Goal: Task Accomplishment & Management: Manage account settings

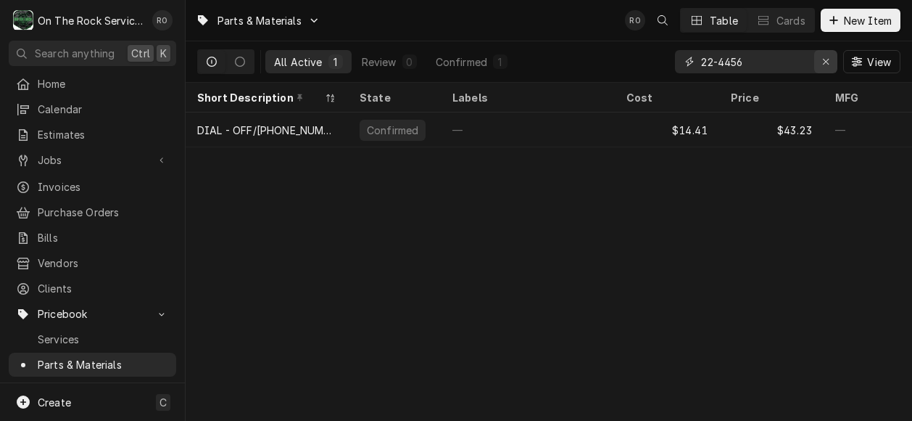
click at [825, 57] on icon "Erase input" at bounding box center [826, 62] width 8 height 10
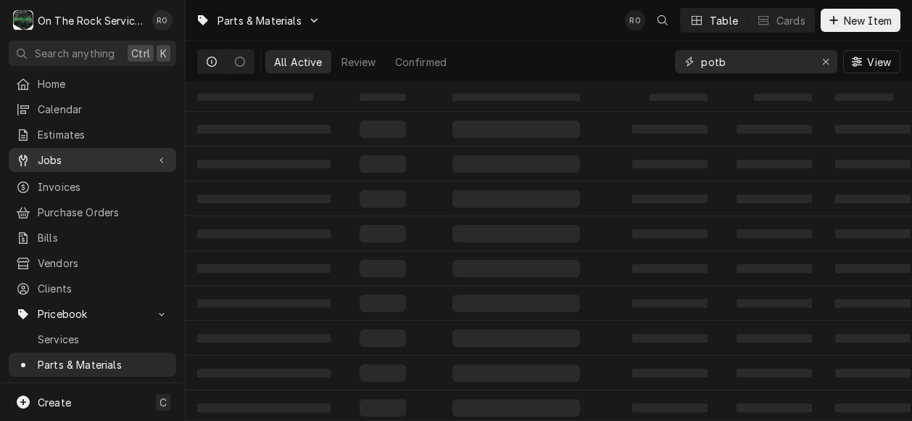
type input "potb"
click at [59, 152] on span "Jobs" at bounding box center [93, 159] width 110 height 15
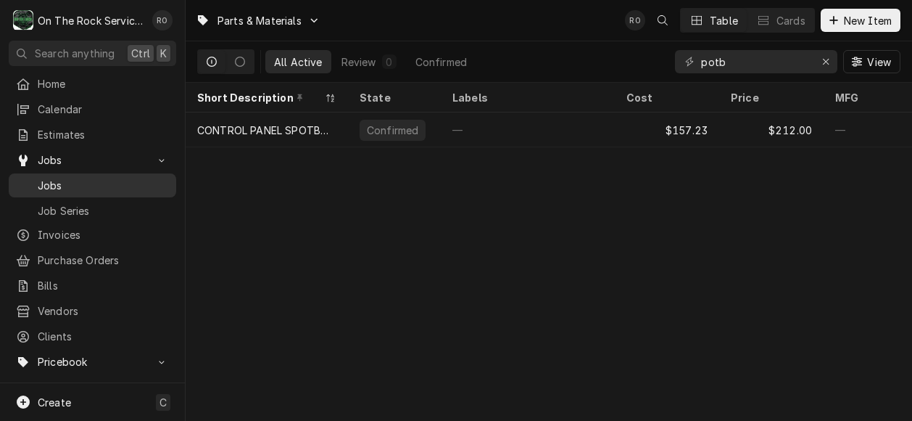
click at [80, 178] on span "Jobs" at bounding box center [103, 185] width 131 height 15
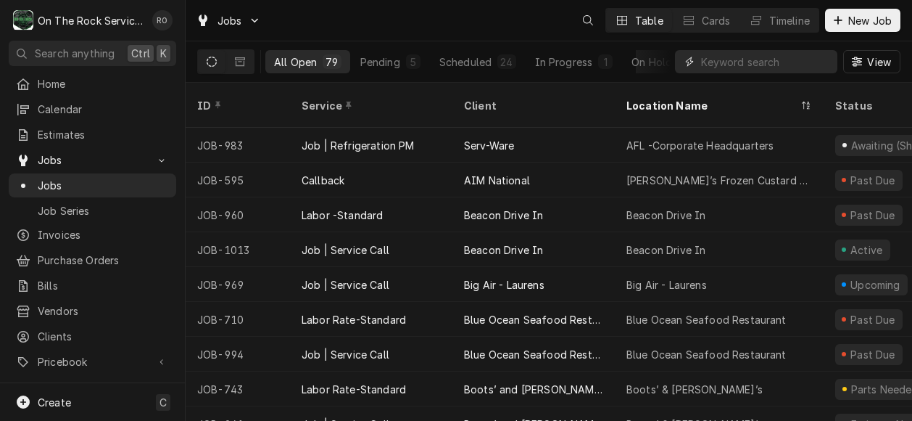
click at [792, 67] on input "Dynamic Content Wrapper" at bounding box center [765, 61] width 129 height 23
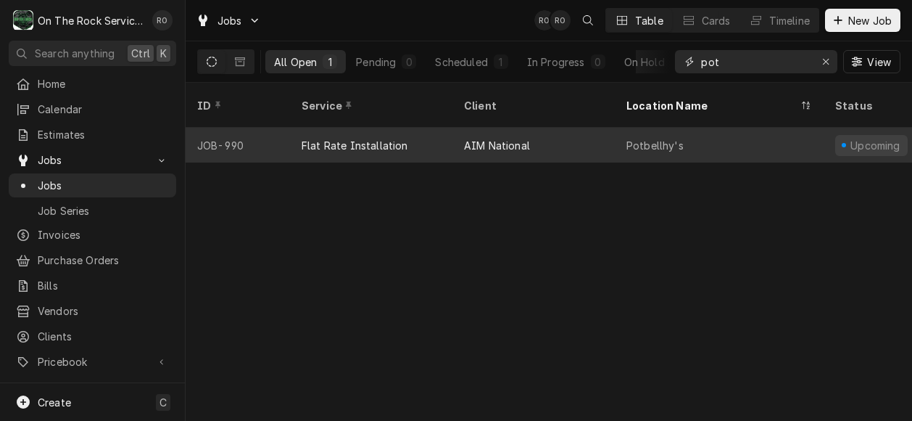
type input "pot"
click at [625, 128] on div "Potbellhy's" at bounding box center [719, 145] width 209 height 35
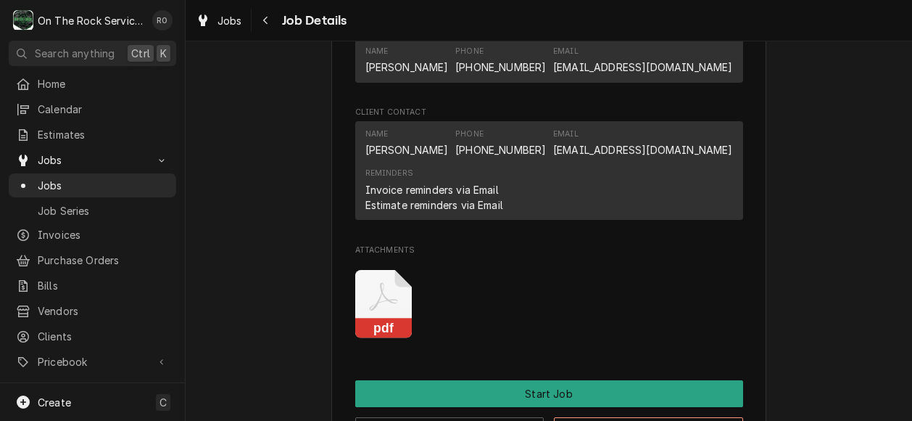
scroll to position [923, 0]
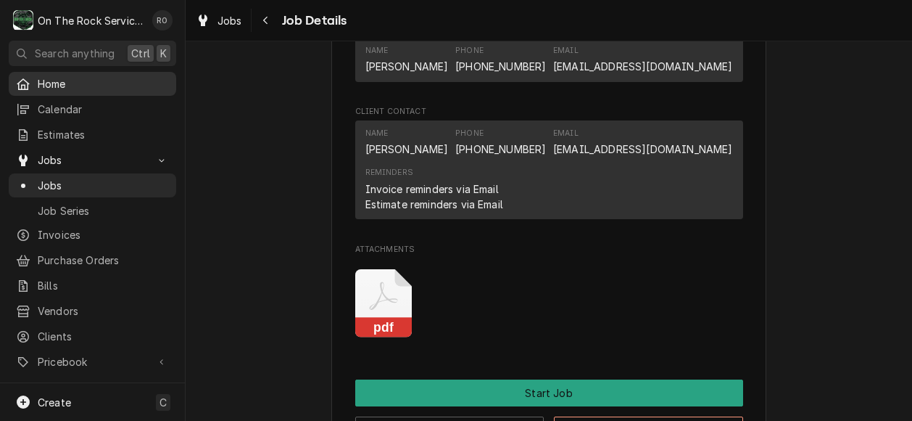
click at [67, 85] on span "Home" at bounding box center [103, 83] width 131 height 15
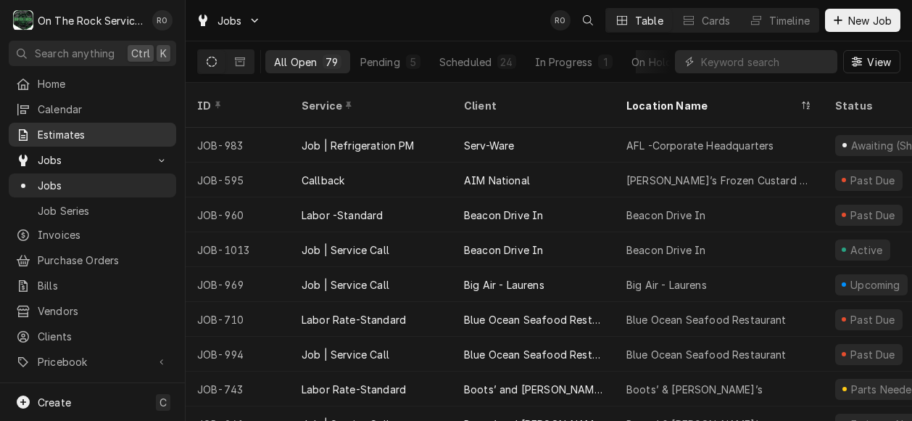
click at [61, 127] on span "Estimates" at bounding box center [103, 134] width 131 height 15
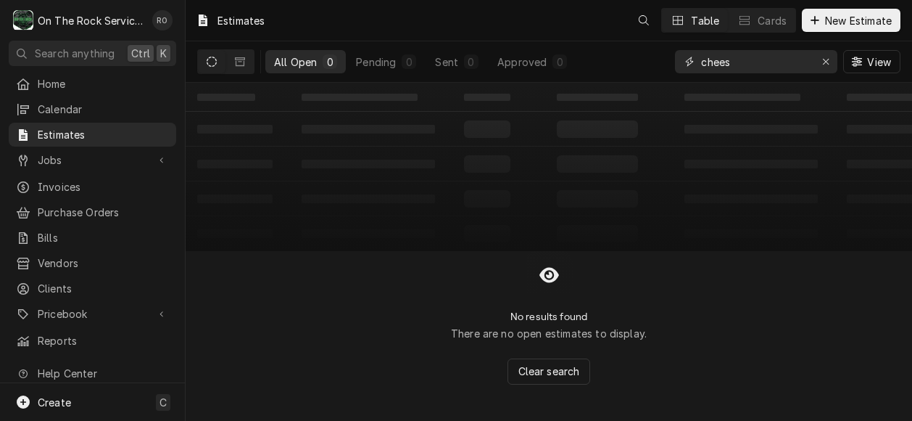
drag, startPoint x: 759, startPoint y: 67, endPoint x: 654, endPoint y: 78, distance: 104.9
click at [654, 78] on div "All Open 0 Pending 0 Sent 0 Approved 0 chees View" at bounding box center [548, 61] width 703 height 41
click at [757, 57] on input "chees" at bounding box center [755, 61] width 109 height 23
type input "nothing"
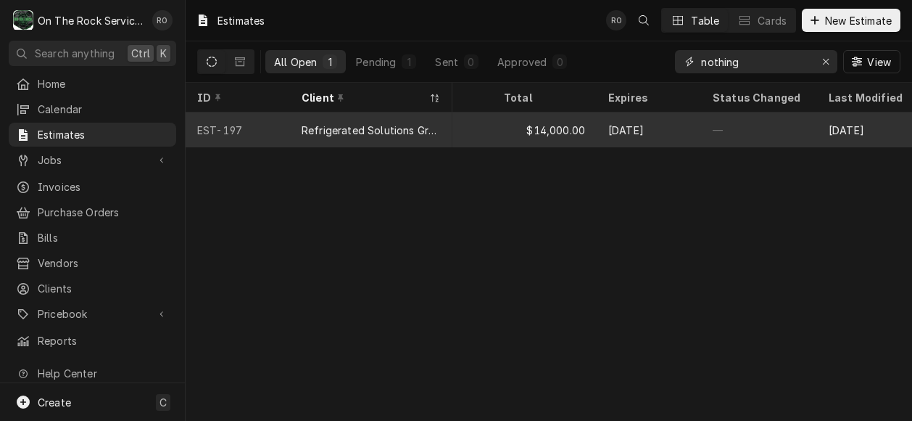
scroll to position [0, 1014]
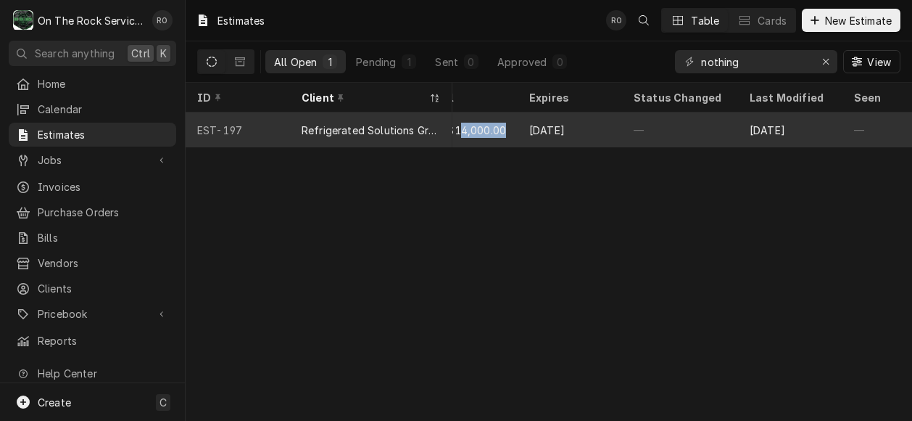
drag, startPoint x: 473, startPoint y: 125, endPoint x: 458, endPoint y: 124, distance: 14.6
click at [458, 124] on div "$14,000.00" at bounding box center [465, 129] width 104 height 35
drag, startPoint x: 458, startPoint y: 124, endPoint x: 387, endPoint y: 125, distance: 71.1
click at [387, 125] on div "Refrigerated Solutions Group (RSG)" at bounding box center [371, 130] width 139 height 15
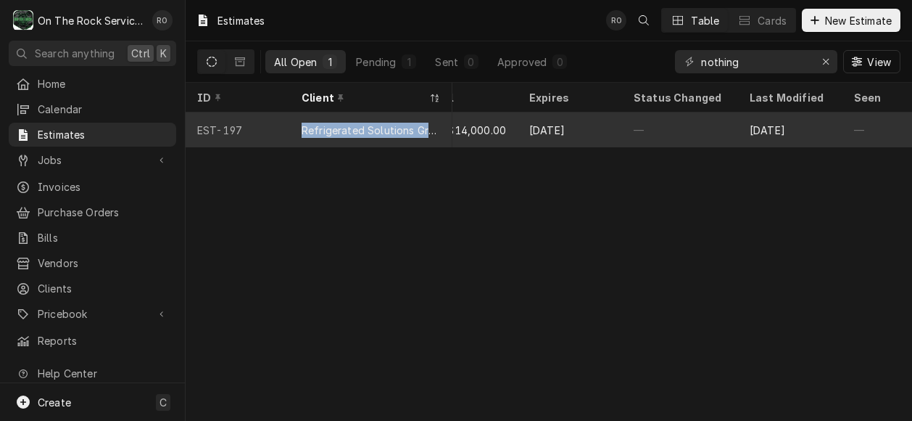
click at [387, 125] on div "Refrigerated Solutions Group (RSG)" at bounding box center [371, 130] width 139 height 15
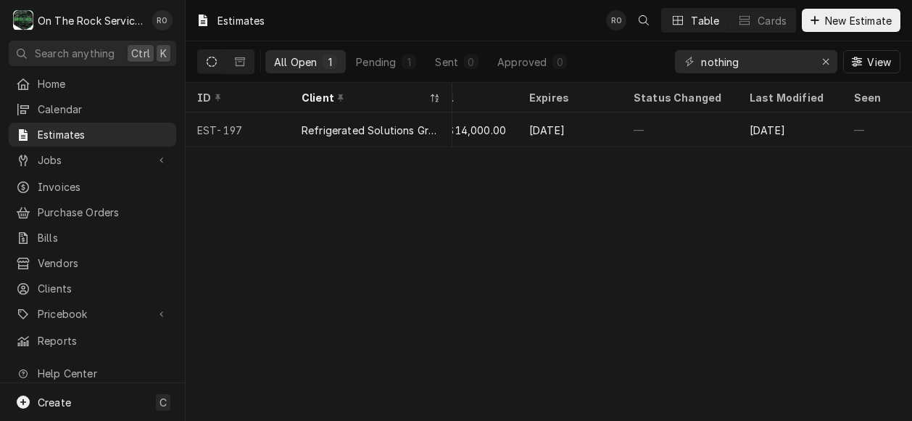
drag, startPoint x: 387, startPoint y: 125, endPoint x: 508, endPoint y: 253, distance: 175.4
click at [508, 253] on div "Estimates RO Table Cards New Estimate All Open 1 Pending 1 Sent 0 Approved 0 no…" at bounding box center [549, 210] width 727 height 421
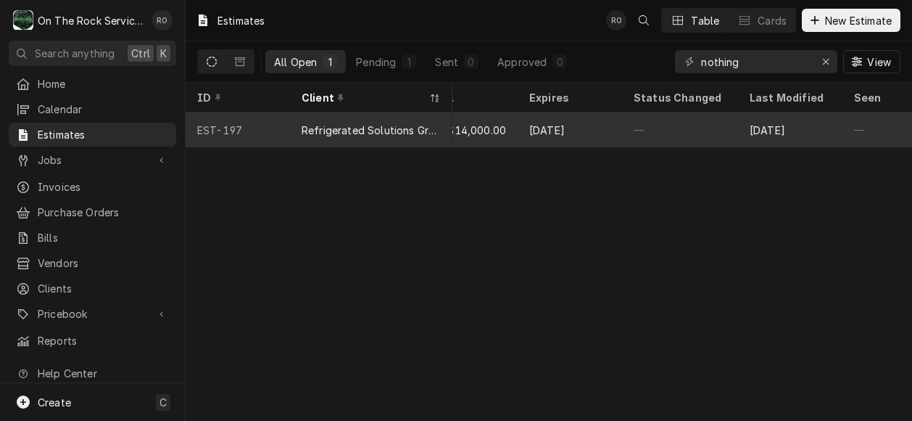
click at [229, 128] on div "EST-197" at bounding box center [238, 129] width 104 height 35
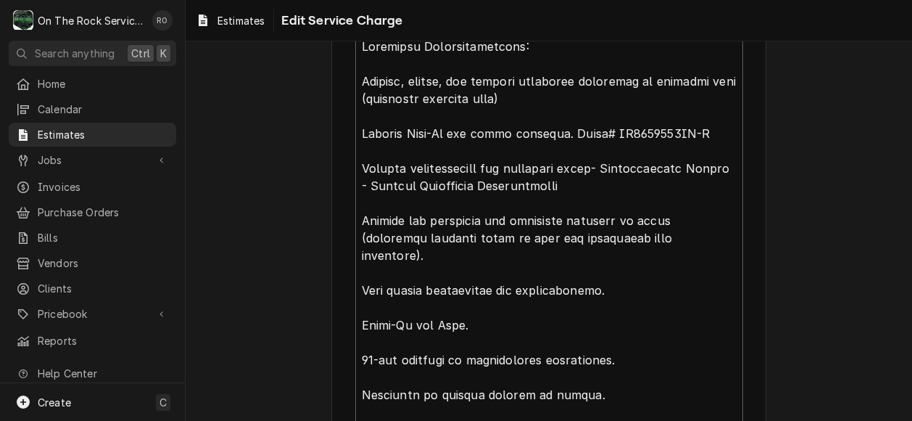
scroll to position [481, 0]
type textarea "x"
type textarea "Installer Responsibilities: Receive, unload, and inspect delivered equipment at…"
type textarea "x"
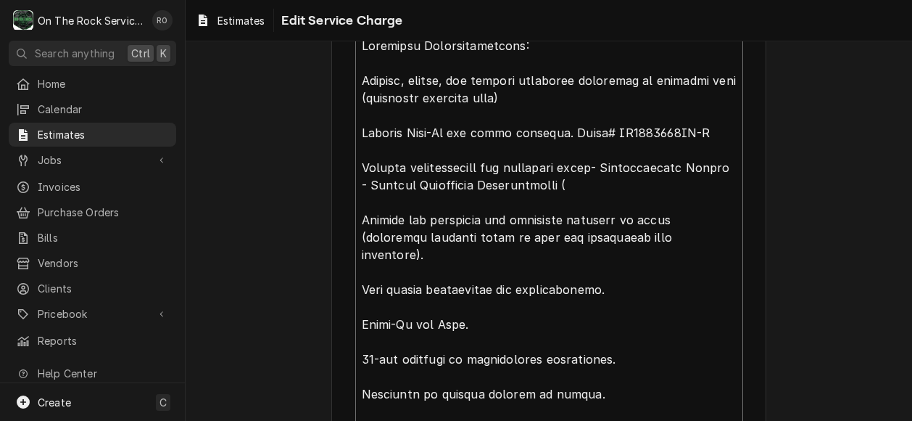
type textarea "Installer Responsibilities: Receive, unload, and inspect delivered equipment at…"
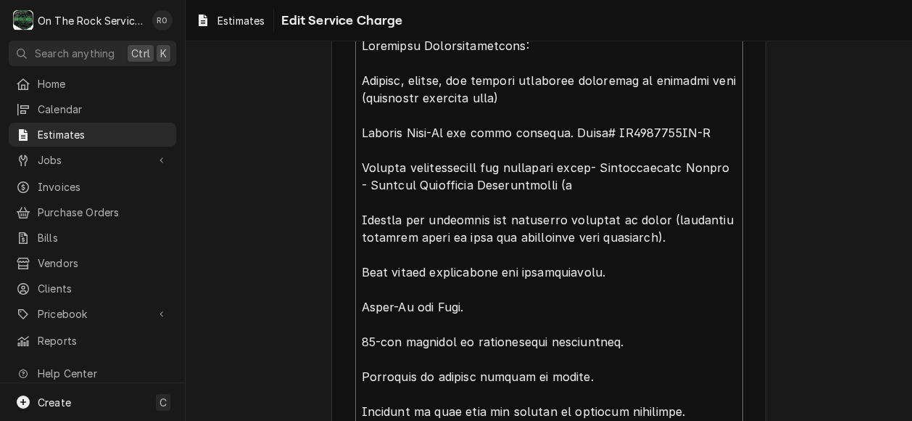
type textarea "x"
type textarea "Installer Responsibilities: Receive, unload, and inspect delivered equipment at…"
type textarea "x"
type textarea "Installer Responsibilities: Receive, unload, and inspect delivered equipment at…"
type textarea "x"
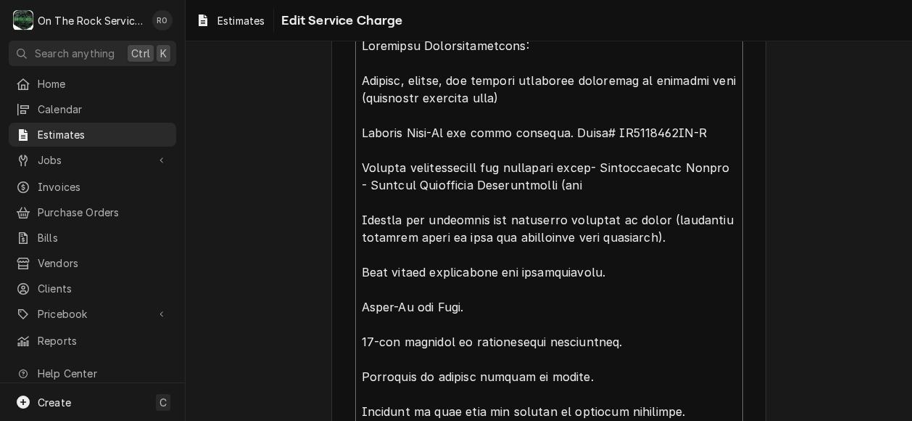
type textarea "Installer Responsibilities: Receive, unload, and inspect delivered equipment at…"
type textarea "x"
type textarea "Installer Responsibilities: Receive, unload, and inspect delivered equipment at…"
type textarea "x"
type textarea "Installer Responsibilities: Receive, unload, and inspect delivered equipment at…"
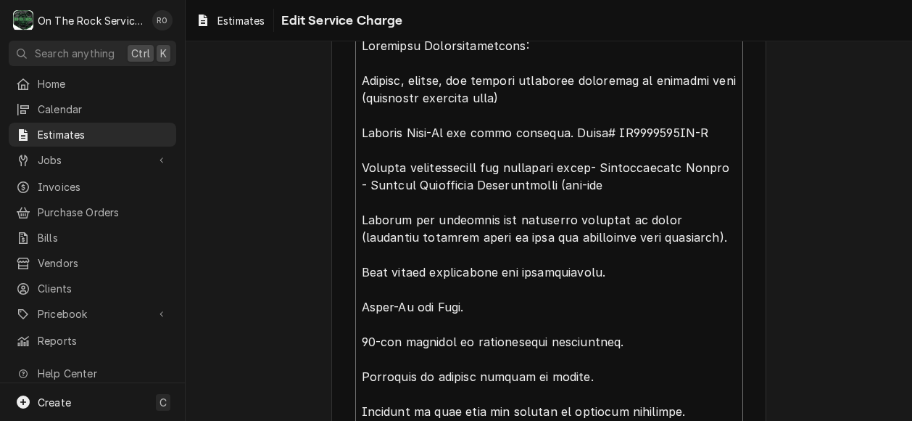
type textarea "x"
type textarea "Installer Responsibilities: Receive, unload, and inspect delivered equipment at…"
type textarea "x"
type textarea "Installer Responsibilities: Receive, unload, and inspect delivered equipment at…"
type textarea "x"
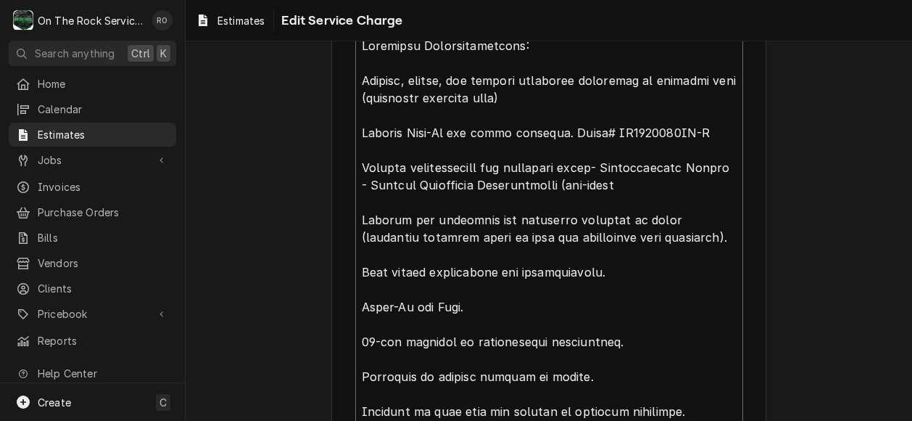
type textarea "Installer Responsibilities: Receive, unload, and inspect delivered equipment at…"
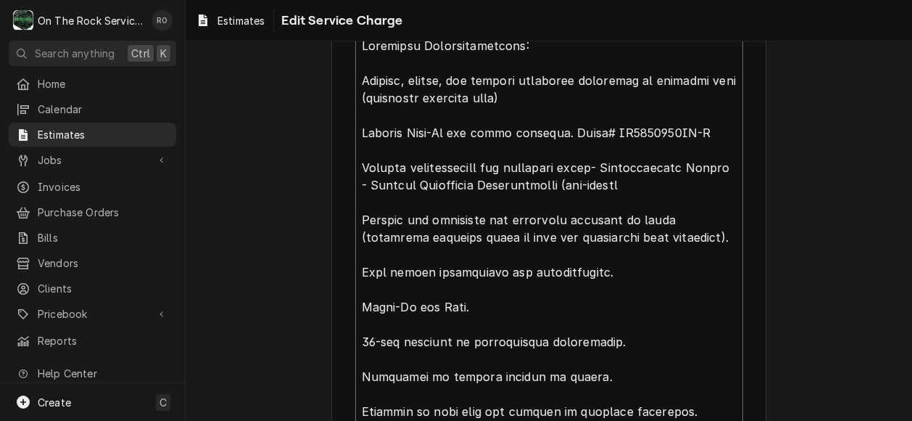
type textarea "x"
type textarea "Installer Responsibilities: Receive, unload, and inspect delivered equipment at…"
type textarea "x"
type textarea "Installer Responsibilities: Receive, unload, and inspect delivered equipment at…"
type textarea "x"
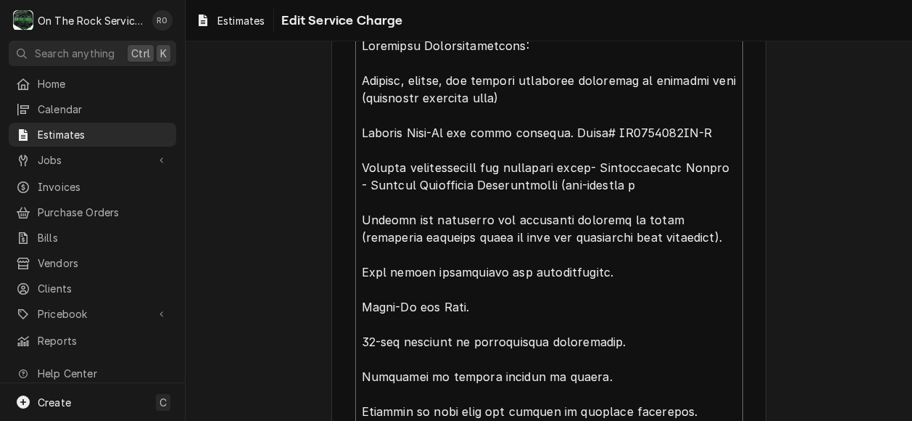
type textarea "Installer Responsibilities: Receive, unload, and inspect delivered equipment at…"
type textarea "x"
type textarea "Installer Responsibilities: Receive, unload, and inspect delivered equipment at…"
type textarea "x"
type textarea "Installer Responsibilities: Receive, unload, and inspect delivered equipment at…"
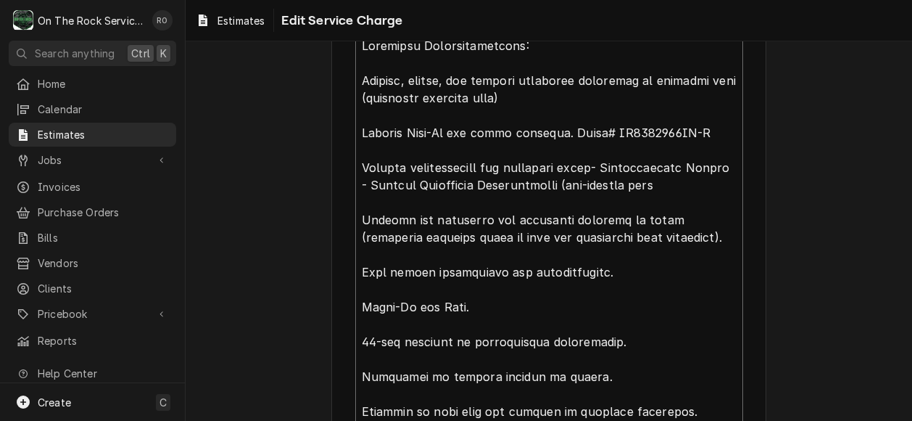
type textarea "x"
type textarea "Installer Responsibilities: Receive, unload, and inspect delivered equipment at…"
type textarea "x"
type textarea "Installer Responsibilities: Receive, unload, and inspect delivered equipment at…"
type textarea "x"
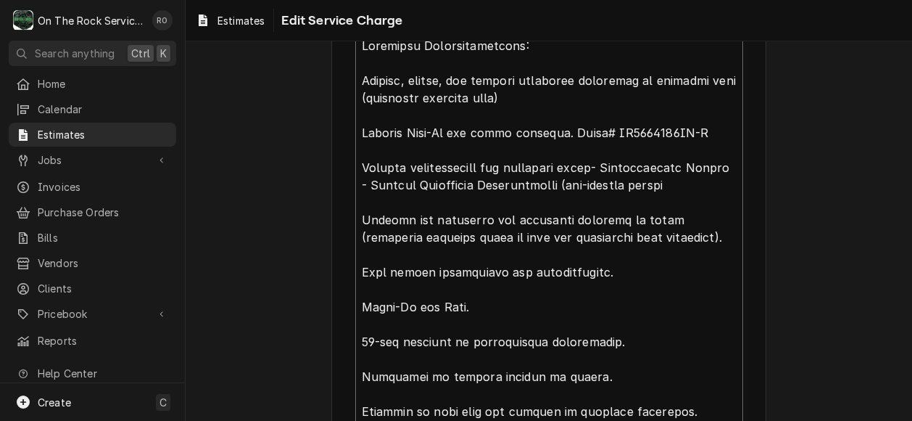
type textarea "Installer Responsibilities: Receive, unload, and inspect delivered equipment at…"
type textarea "x"
type textarea "Installer Responsibilities: Receive, unload, and inspect delivered equipment at…"
type textarea "x"
type textarea "Installer Responsibilities: Receive, unload, and inspect delivered equipment at…"
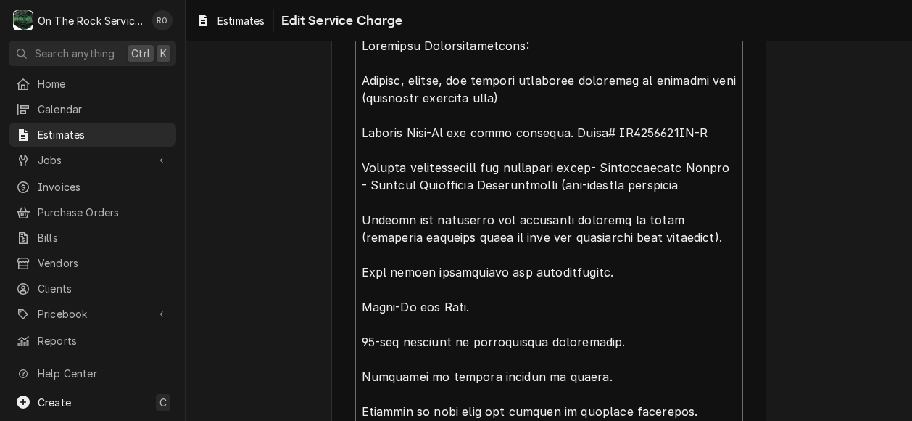
type textarea "x"
type textarea "Installer Responsibilities: Receive, unload, and inspect delivered equipment at…"
type textarea "x"
type textarea "Installer Responsibilities: Receive, unload, and inspect delivered equipment at…"
type textarea "x"
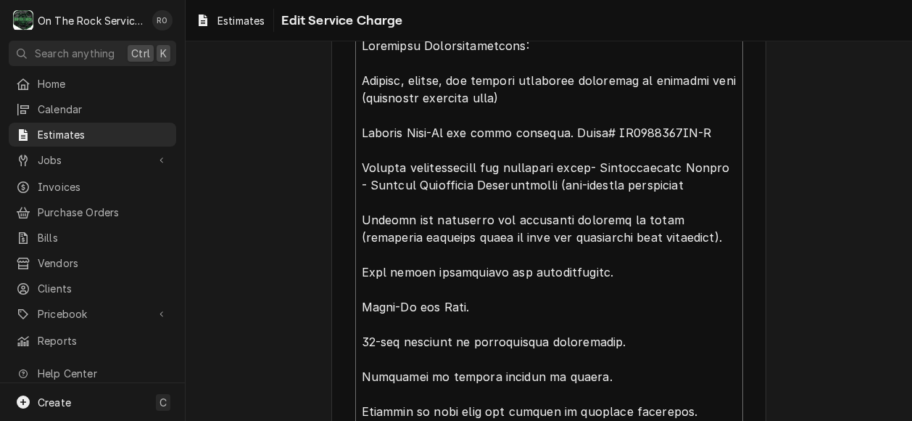
type textarea "Installer Responsibilities: Receive, unload, and inspect delivered equipment at…"
type textarea "x"
type textarea "Installer Responsibilities: Receive, unload, and inspect delivered equipment at…"
type textarea "x"
type textarea "Installer Responsibilities: Receive, unload, and inspect delivered equipment at…"
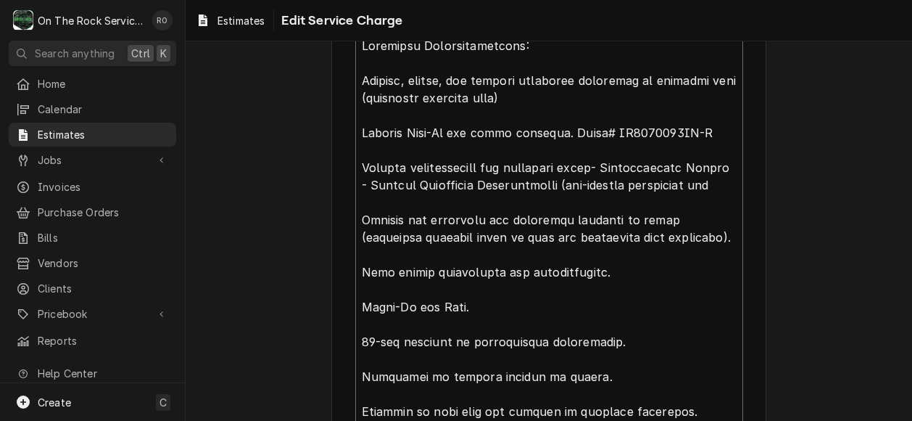
type textarea "x"
type textarea "Installer Responsibilities: Receive, unload, and inspect delivered equipment at…"
type textarea "x"
type textarea "Installer Responsibilities: Receive, unload, and inspect delivered equipment at…"
type textarea "x"
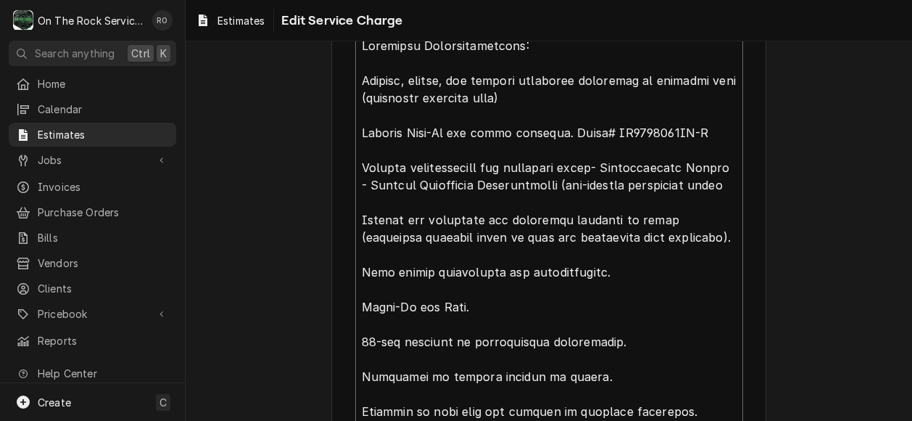
type textarea "Installer Responsibilities: Receive, unload, and inspect delivered equipment at…"
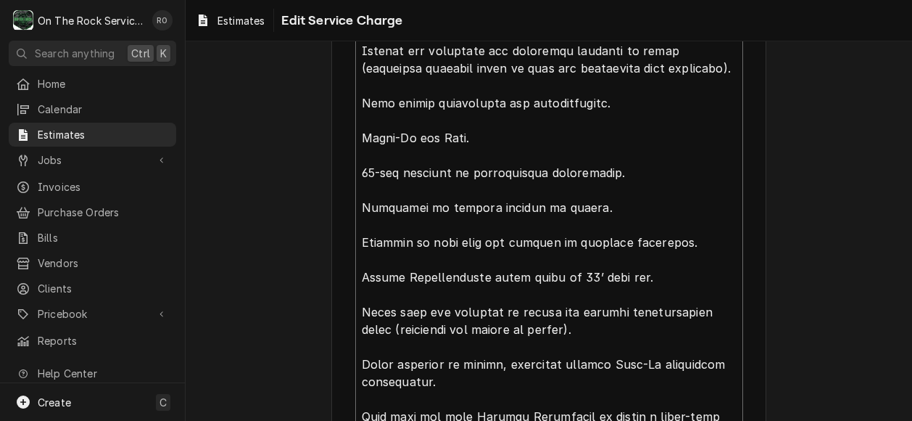
scroll to position [650, 0]
click at [649, 275] on textarea "Service Summary ( optional )" at bounding box center [549, 320] width 388 height 919
type textarea "x"
type textarea "Installer Responsibilities: Receive, unload, and inspect delivered equipment at…"
type textarea "x"
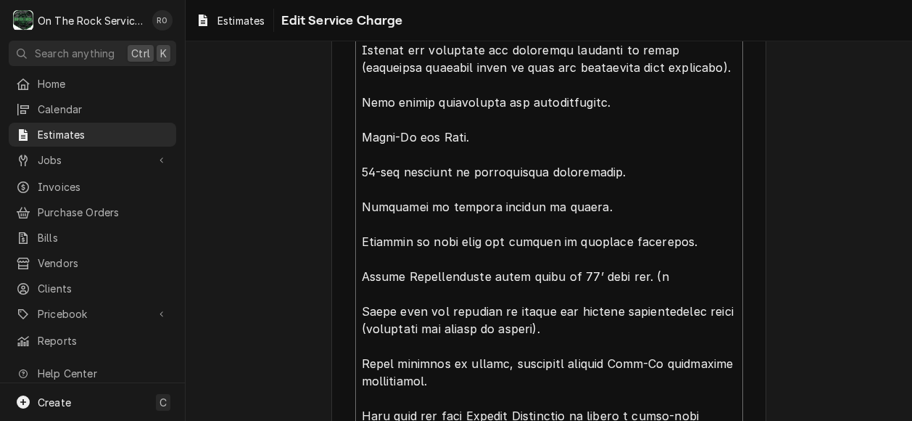
type textarea "Installer Responsibilities: Receive, unload, and inspect delivered equipment at…"
type textarea "x"
type textarea "Installer Responsibilities: Receive, unload, and inspect delivered equipment at…"
type textarea "x"
type textarea "Installer Responsibilities: Receive, unload, and inspect delivered equipment at…"
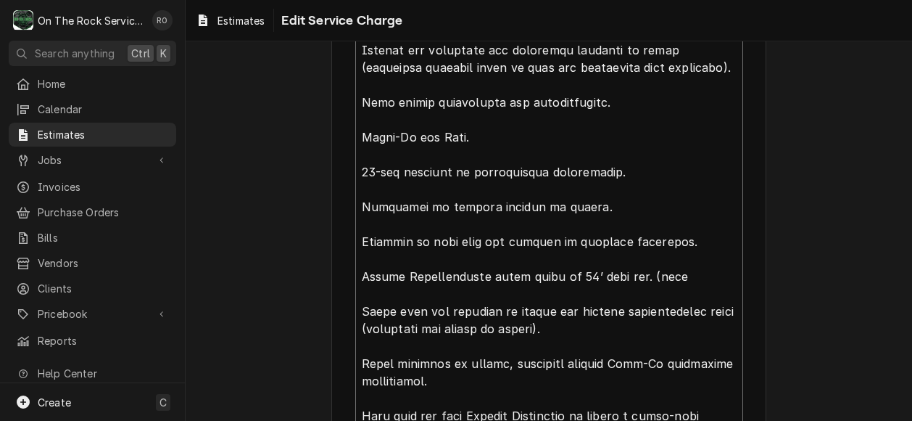
type textarea "x"
type textarea "Installer Responsibilities: Receive, unload, and inspect delivered equipment at…"
type textarea "x"
type textarea "Installer Responsibilities: Receive, unload, and inspect delivered equipment at…"
type textarea "x"
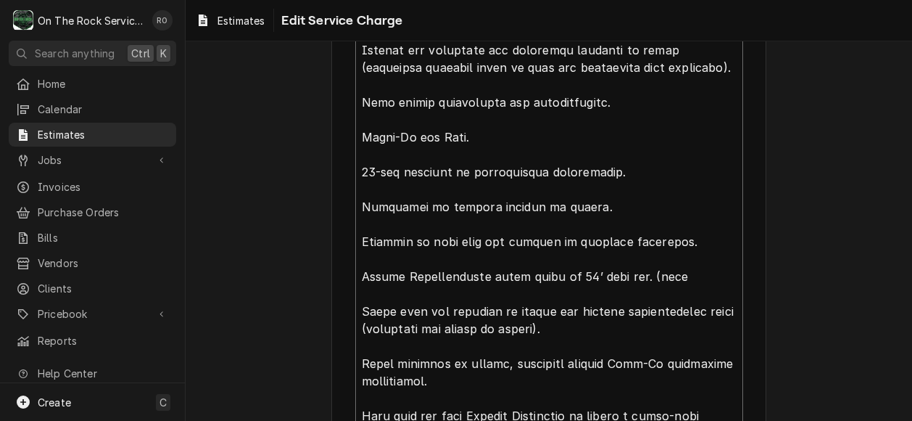
type textarea "Installer Responsibilities: Receive, unload, and inspect delivered equipment at…"
type textarea "x"
type textarea "Installer Responsibilities: Receive, unload, and inspect delivered equipment at…"
type textarea "x"
type textarea "Installer Responsibilities: Receive, unload, and inspect delivered equipment at…"
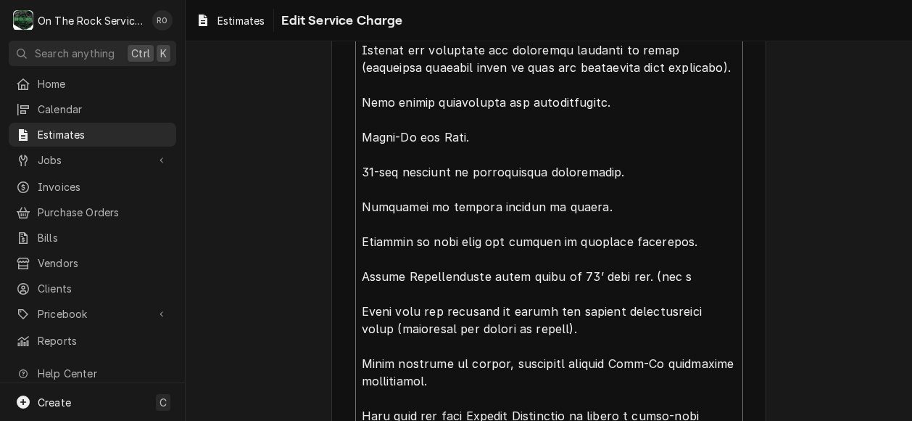
type textarea "x"
type textarea "Installer Responsibilities: Receive, unload, and inspect delivered equipment at…"
type textarea "x"
type textarea "Installer Responsibilities: Receive, unload, and inspect delivered equipment at…"
type textarea "x"
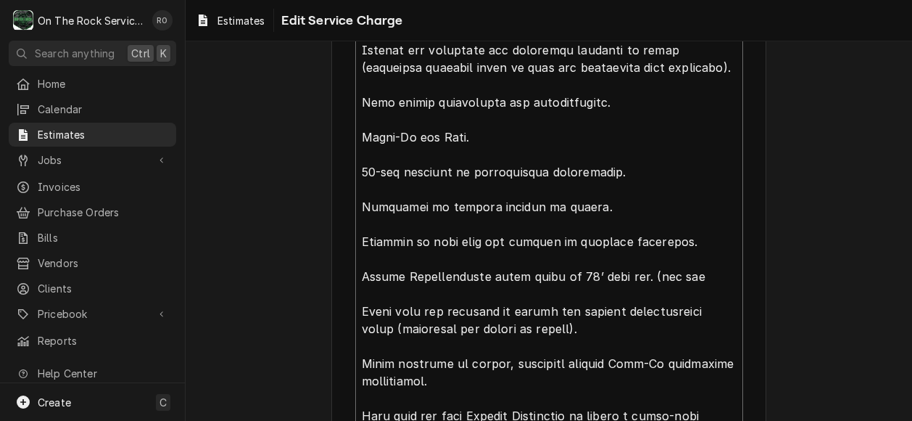
type textarea "Installer Responsibilities: Receive, unload, and inspect delivered equipment at…"
type textarea "x"
type textarea "Installer Responsibilities: Receive, unload, and inspect delivered equipment at…"
type textarea "x"
type textarea "Installer Responsibilities: Receive, unload, and inspect delivered equipment at…"
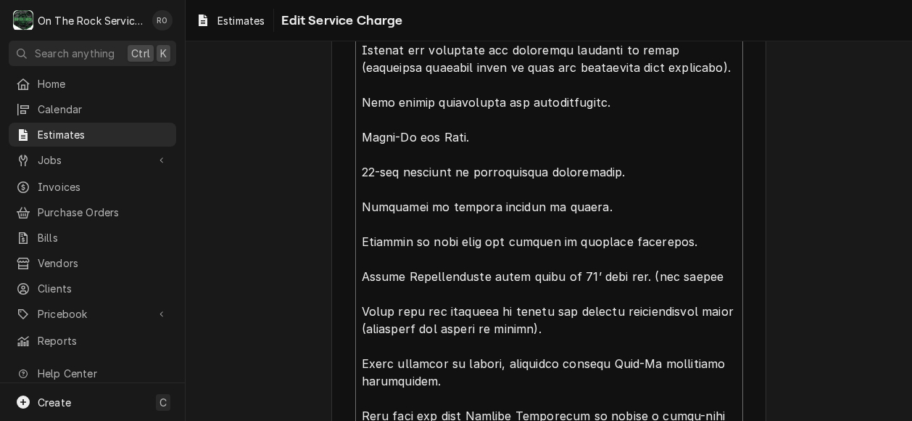
type textarea "x"
type textarea "Installer Responsibilities: Receive, unload, and inspect delivered equipment at…"
type textarea "x"
type textarea "Installer Responsibilities: Receive, unload, and inspect delivered equipment at…"
type textarea "x"
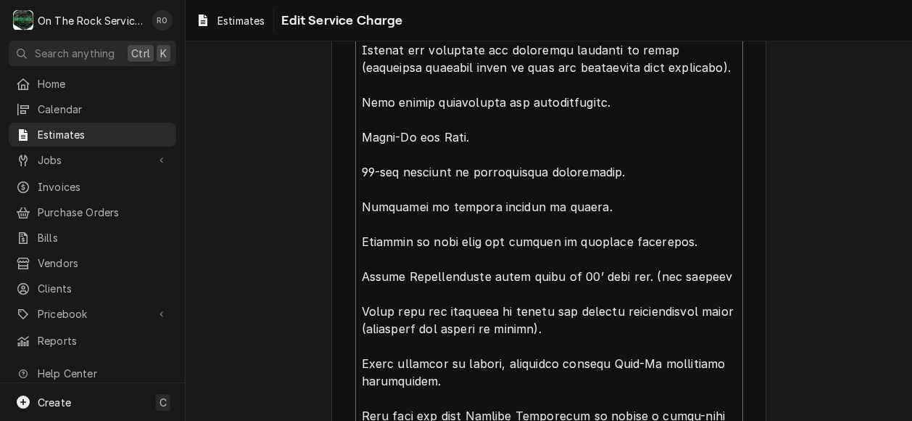
type textarea "Installer Responsibilities: Receive, unload, and inspect delivered equipment at…"
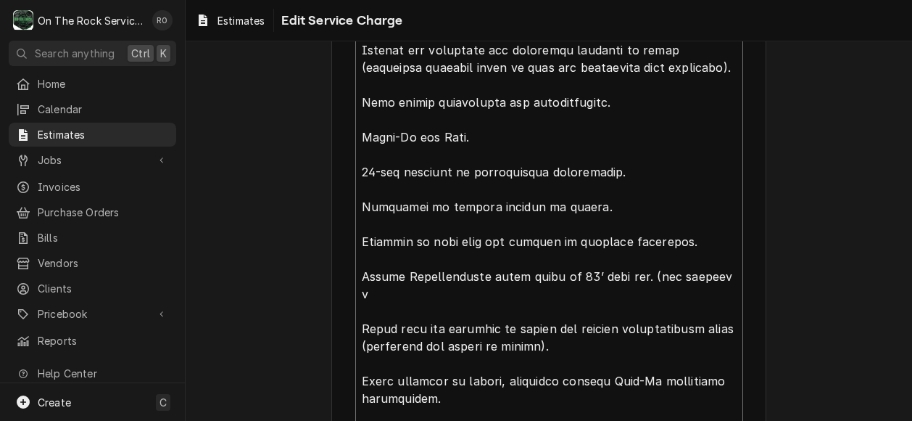
type textarea "x"
type textarea "Installer Responsibilities: Receive, unload, and inspect delivered equipment at…"
type textarea "x"
type textarea "Installer Responsibilities: Receive, unload, and inspect delivered equipment at…"
type textarea "x"
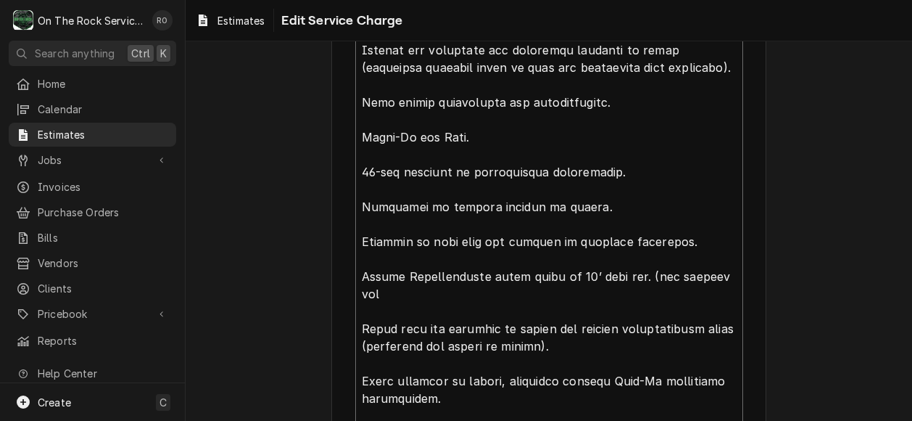
type textarea "Installer Responsibilities: Receive, unload, and inspect delivered equipment at…"
type textarea "x"
type textarea "Installer Responsibilities: Receive, unload, and inspect delivered equipment at…"
type textarea "x"
type textarea "Installer Responsibilities: Receive, unload, and inspect delivered equipment at…"
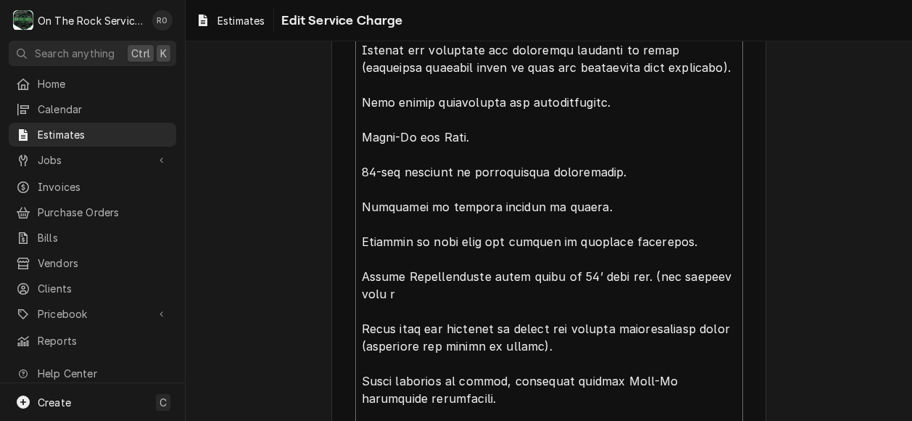
scroll to position [668, 0]
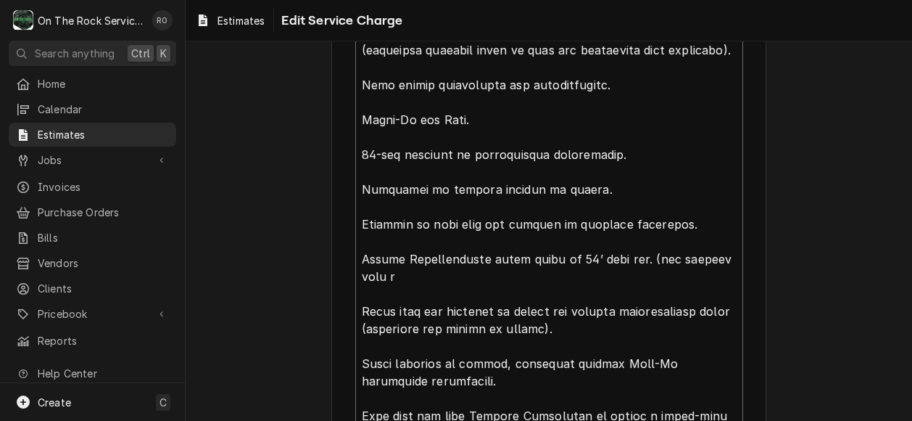
type textarea "x"
type textarea "Installer Responsibilities: Receive, unload, and inspect delivered equipment at…"
type textarea "x"
type textarea "Installer Responsibilities: Receive, unload, and inspect delivered equipment at…"
type textarea "x"
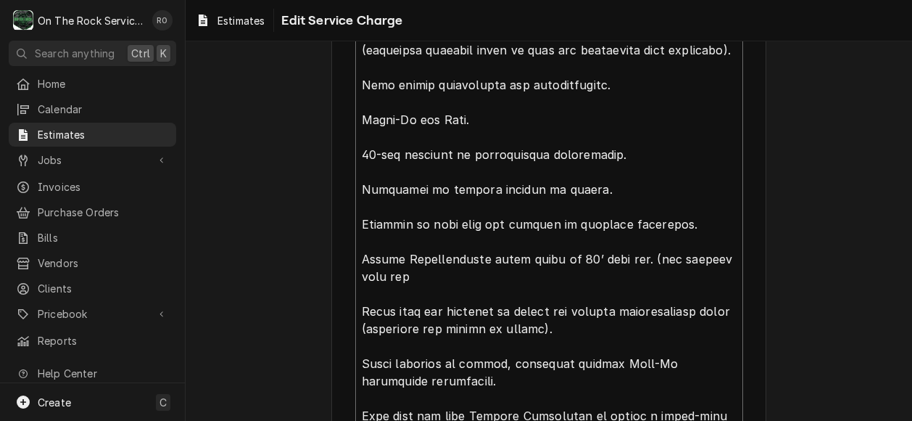
type textarea "Installer Responsibilities: Receive, unload, and inspect delivered equipment at…"
type textarea "x"
type textarea "Installer Responsibilities: Receive, unload, and inspect delivered equipment at…"
type textarea "x"
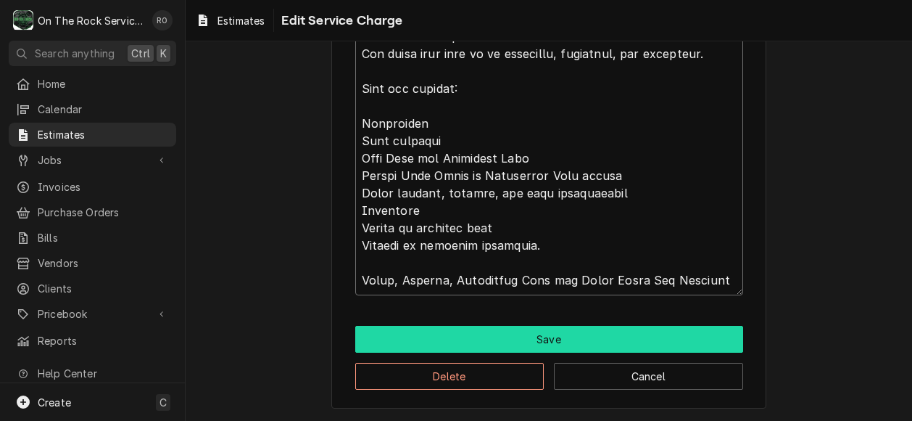
type textarea "Installer Responsibilities: Receive, unload, and inspect delivered equipment at…"
click at [558, 339] on button "Save" at bounding box center [549, 339] width 388 height 27
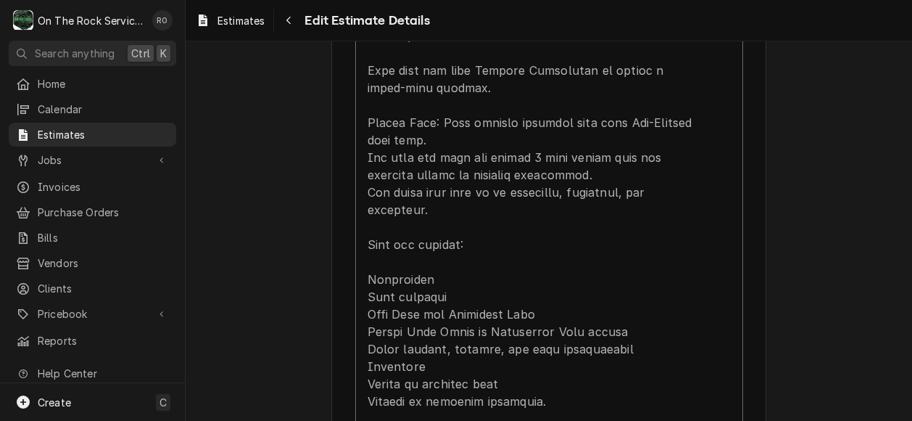
scroll to position [2157, 0]
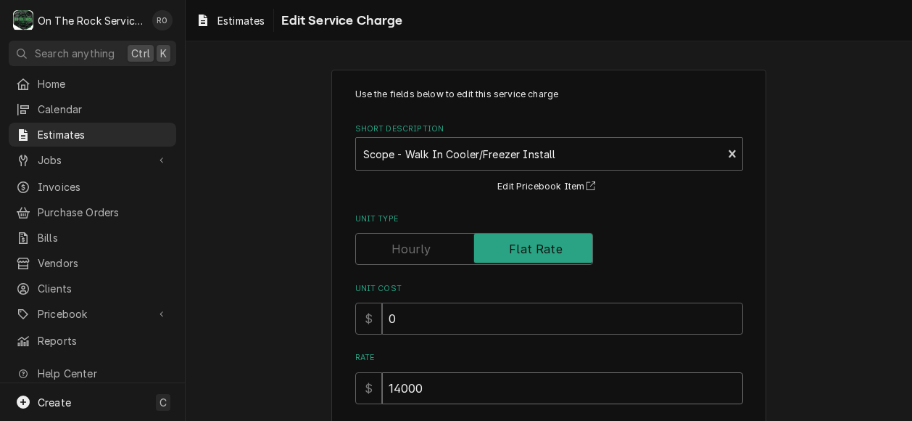
click at [486, 379] on input "14000" at bounding box center [562, 388] width 361 height 32
type textarea "x"
type input "1400"
type textarea "x"
type input "140"
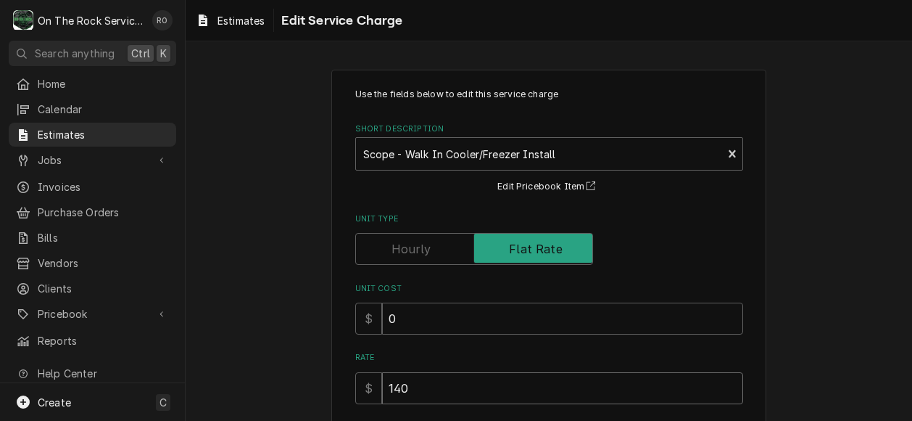
type textarea "x"
type input "14"
type textarea "x"
type input "147"
type textarea "x"
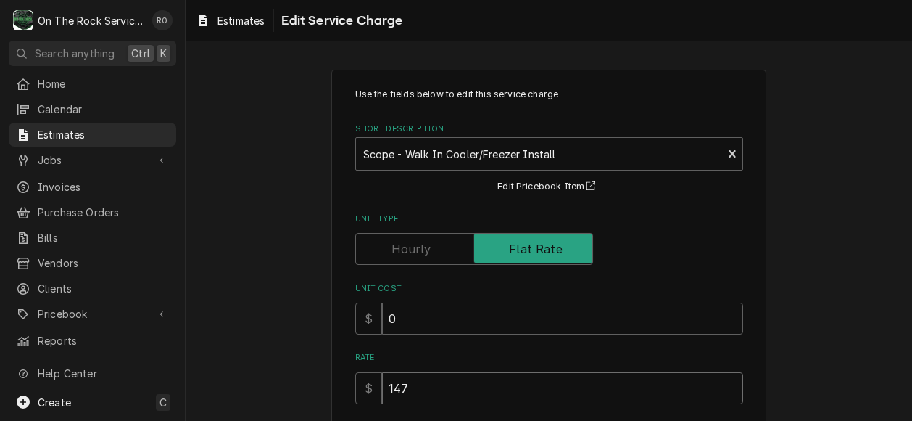
type input "1471"
type textarea "x"
type input "14710"
type textarea "x"
type input "14710"
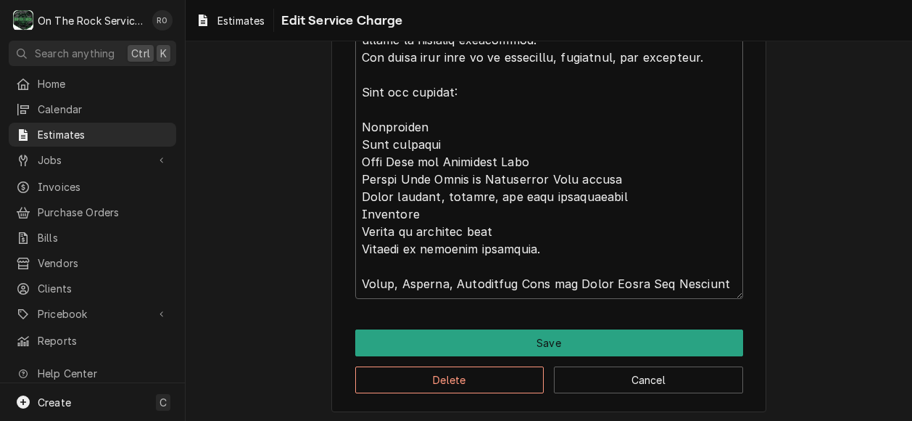
scroll to position [1152, 0]
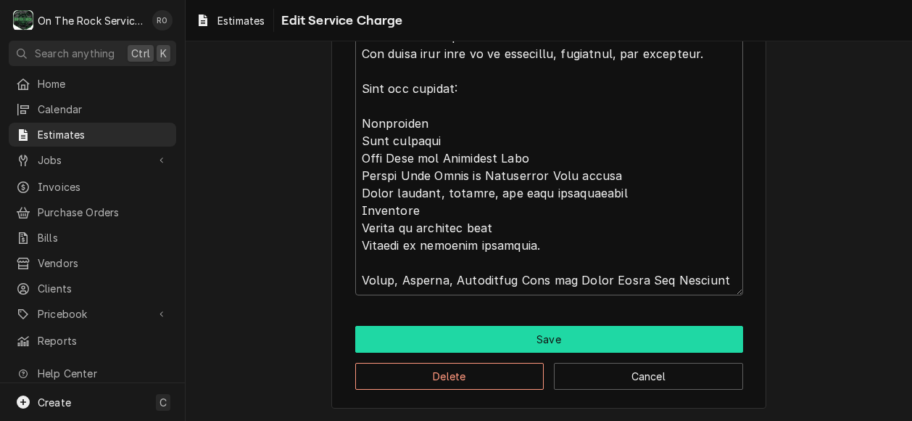
click at [603, 340] on button "Save" at bounding box center [549, 339] width 388 height 27
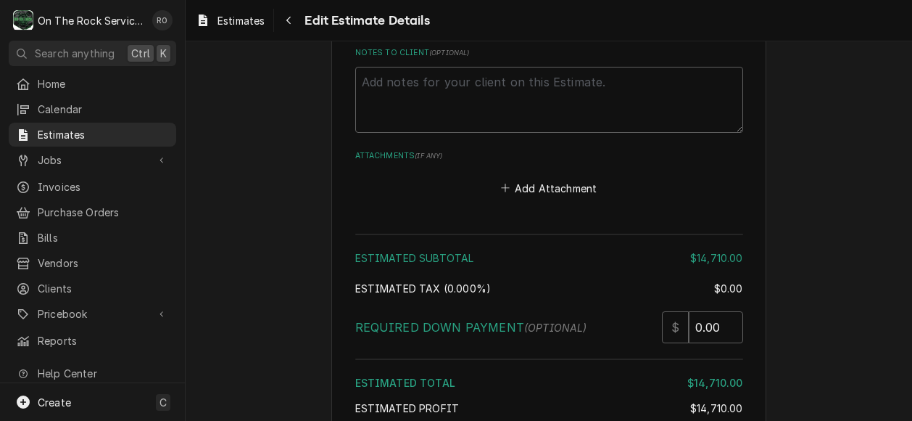
scroll to position [2955, 0]
type textarea "x"
type input "0.5"
type textarea "x"
type input "1"
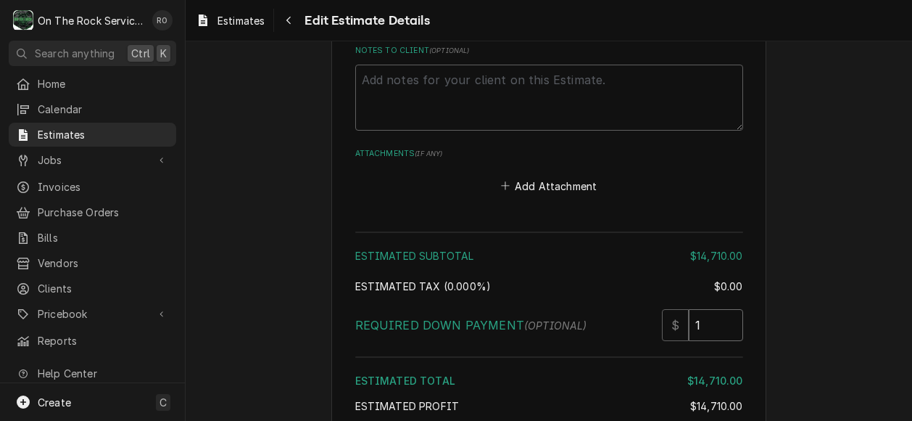
type textarea "x"
type input "1.5"
type textarea "x"
type input "2"
type textarea "x"
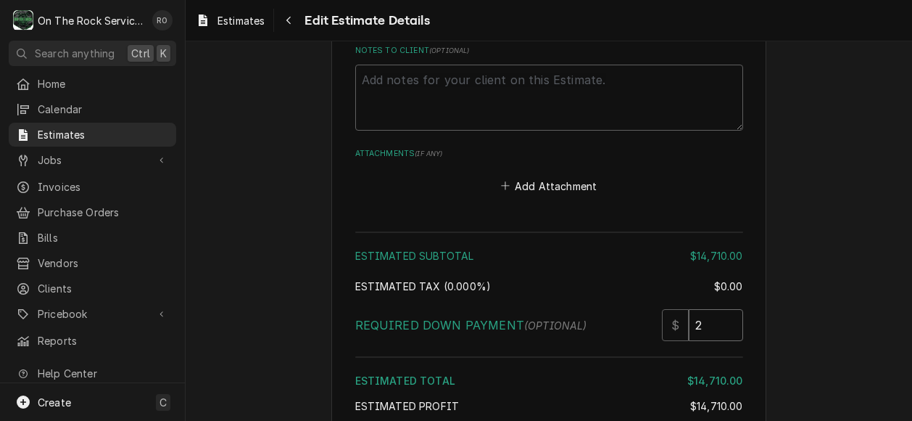
type input "2.5"
type textarea "x"
type input "3"
type textarea "x"
type input "3.5"
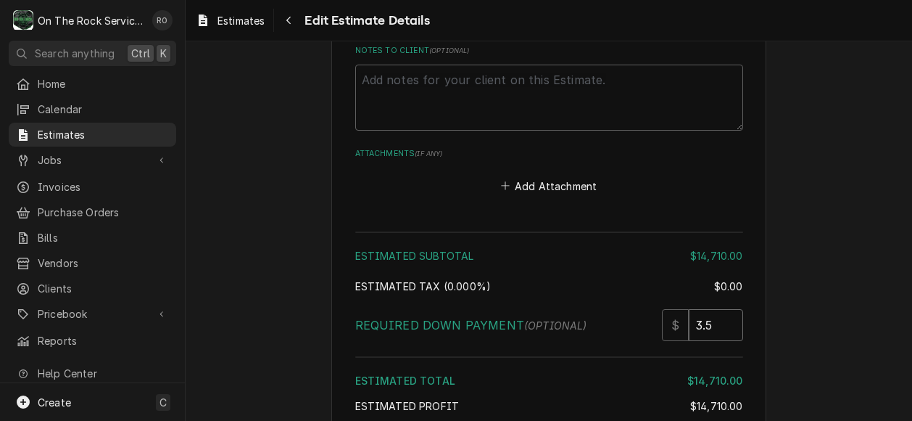
type textarea "x"
drag, startPoint x: 721, startPoint y: 307, endPoint x: 648, endPoint y: 309, distance: 73.3
type input "4"
click at [689, 309] on input "4" at bounding box center [716, 325] width 54 height 32
type textarea "x"
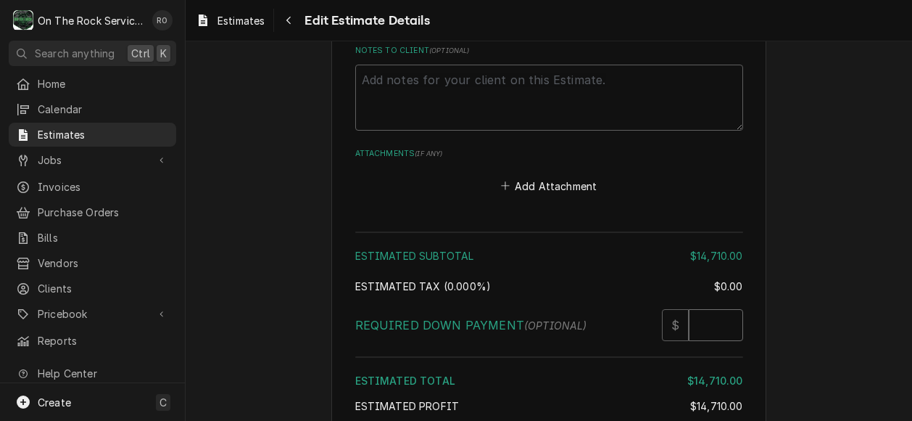
type textarea "x"
type input "7"
type textarea "x"
type input "73"
type textarea "x"
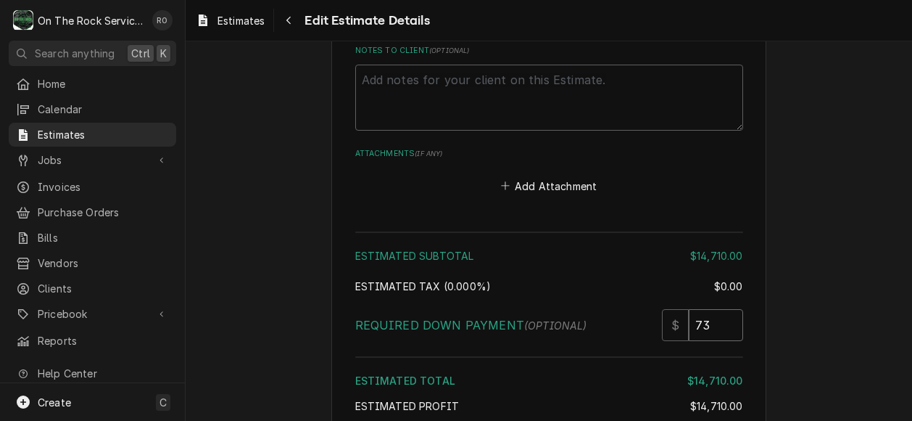
type input "735"
type textarea "x"
type input "7355"
type textarea "x"
type input "7355"
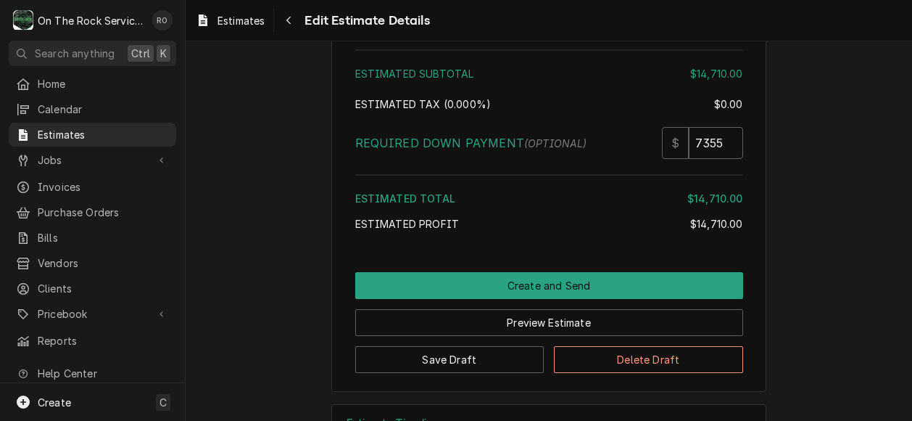
scroll to position [3173, 0]
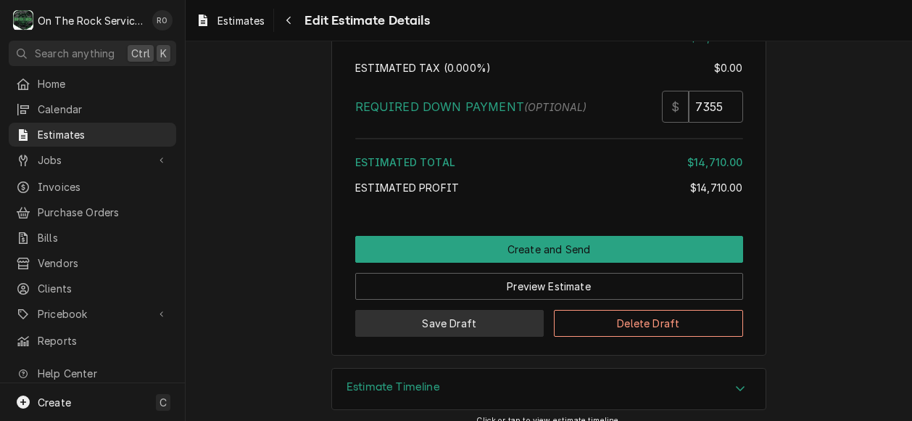
click at [495, 310] on button "Save Draft" at bounding box center [449, 323] width 189 height 27
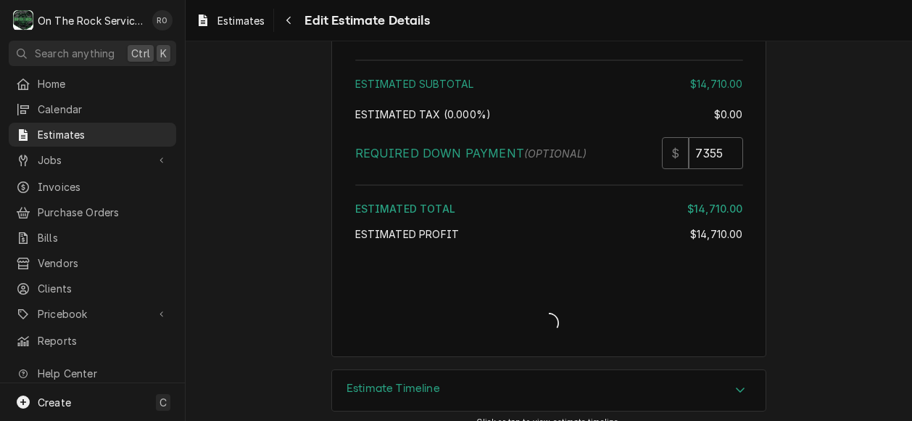
type textarea "x"
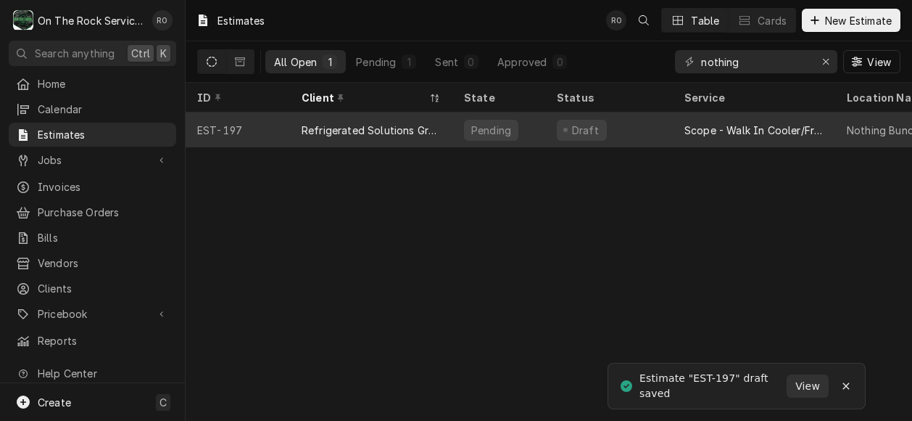
click at [394, 123] on div "Refrigerated Solutions Group (RSG)" at bounding box center [371, 130] width 139 height 15
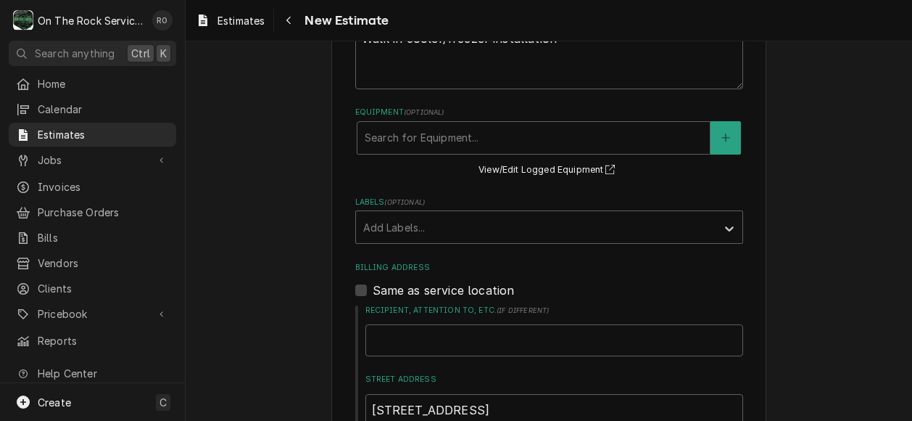
scroll to position [466, 0]
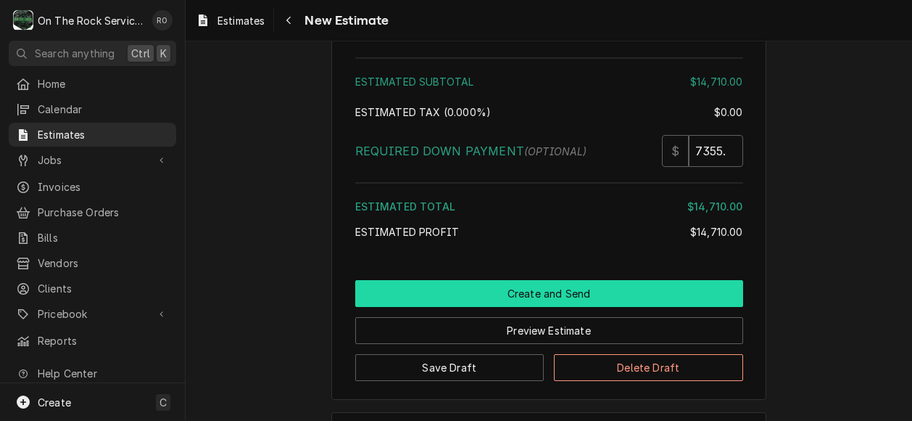
click at [544, 280] on button "Create and Send" at bounding box center [549, 293] width 388 height 27
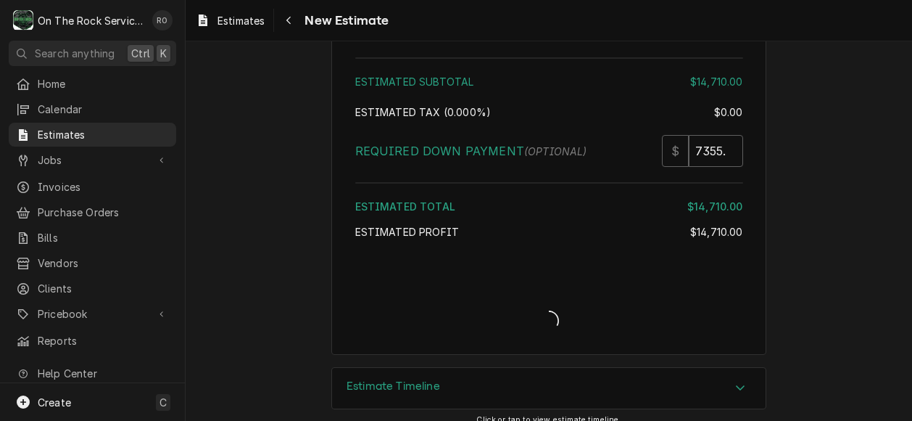
scroll to position [3127, 0]
type textarea "x"
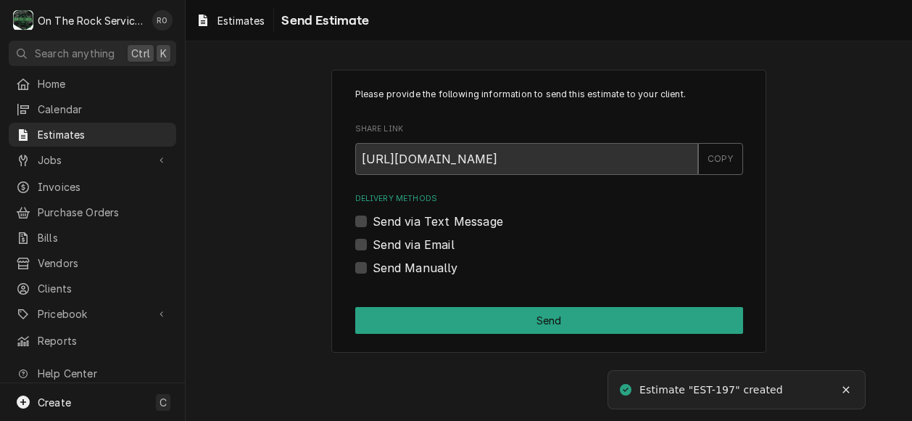
click at [393, 242] on label "Send via Email" at bounding box center [414, 244] width 82 height 17
click at [393, 242] on input "Send via Email" at bounding box center [567, 252] width 388 height 32
checkbox input "true"
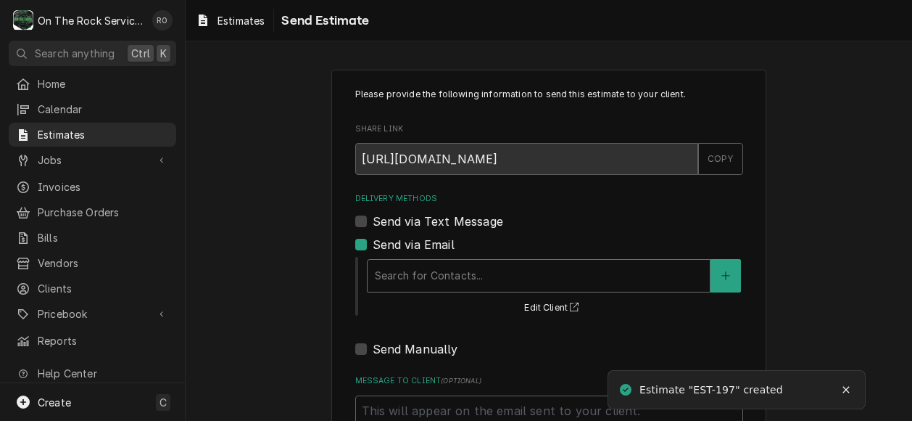
click at [406, 260] on div "Search for Contacts..." at bounding box center [539, 276] width 342 height 32
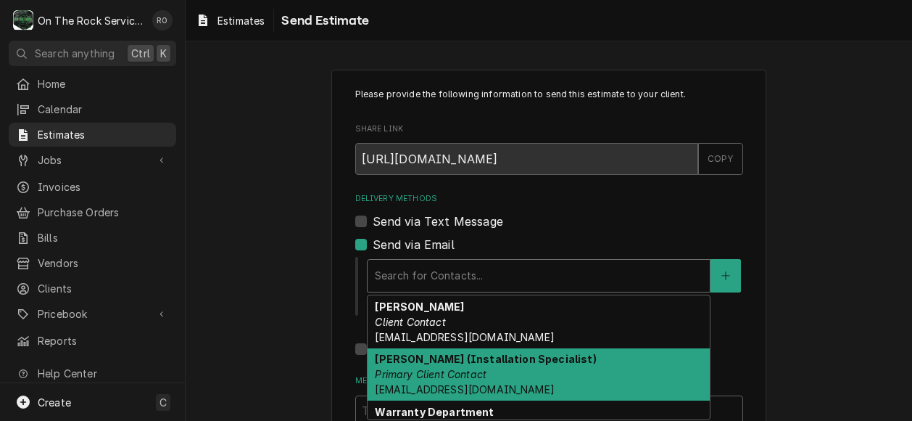
scroll to position [33, 0]
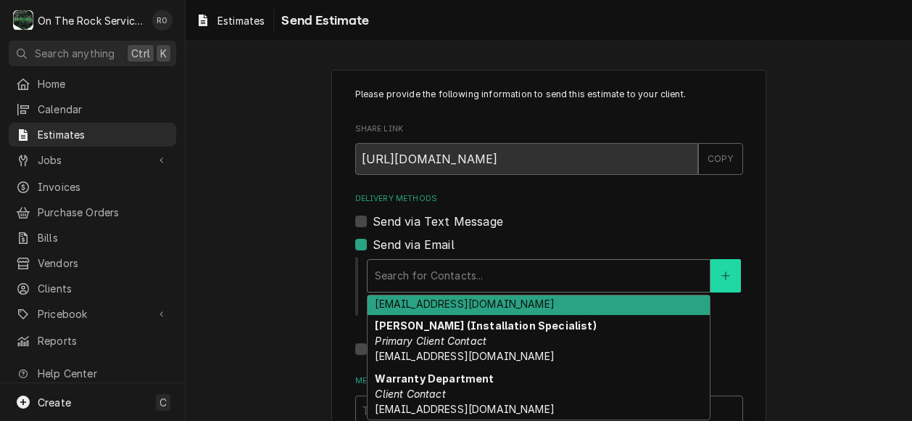
click at [727, 276] on button "Delivery Methods" at bounding box center [726, 275] width 30 height 33
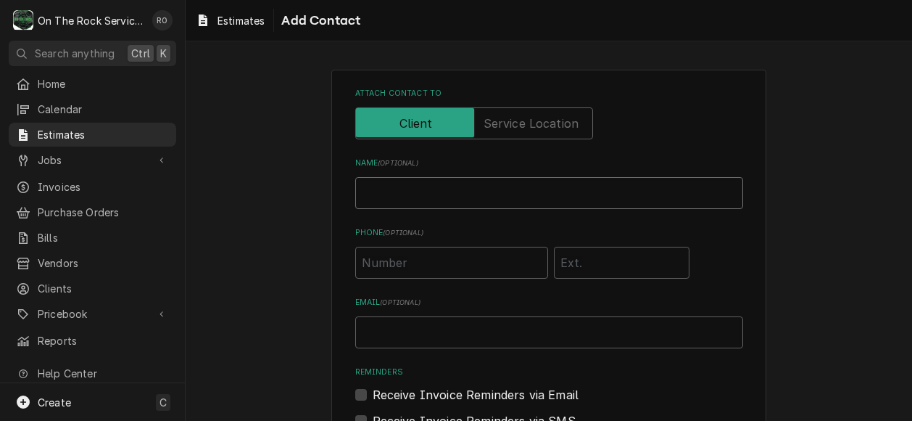
click at [652, 199] on input "Name ( optional )" at bounding box center [549, 193] width 388 height 32
click at [762, 258] on div "Attach contact to Name ( optional ) Marie Phone ( optional ) Email ( optional )…" at bounding box center [549, 341] width 727 height 568
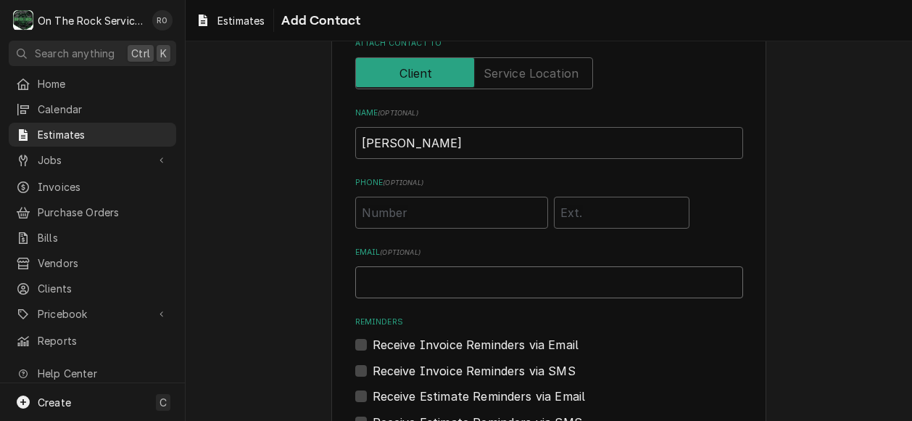
click at [605, 287] on input "Email ( optional )" at bounding box center [549, 282] width 388 height 32
click at [769, 216] on div "Attach contact to Name ( optional ) Marie Phone ( optional ) Email ( optional )…" at bounding box center [549, 291] width 727 height 568
click at [441, 207] on input "Phone ( optional )" at bounding box center [451, 213] width 193 height 32
click at [456, 137] on input "Marie" at bounding box center [549, 143] width 388 height 32
type input "Marie Parton"
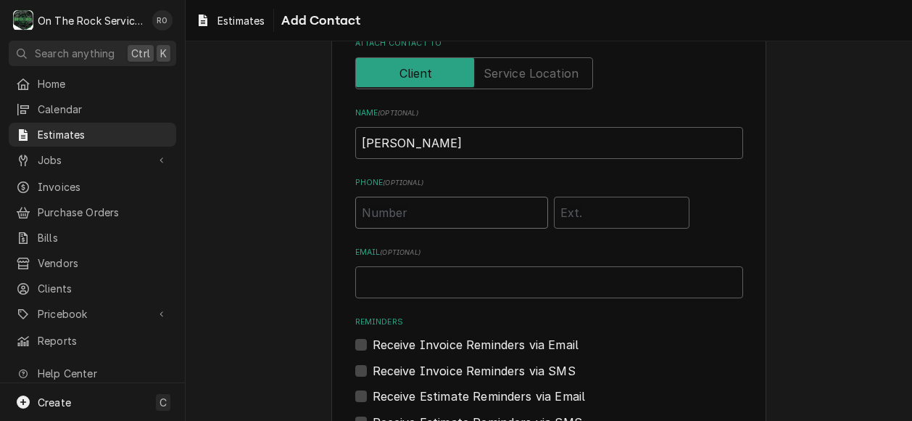
click at [422, 212] on input "Phone ( optional )" at bounding box center [451, 213] width 193 height 32
type input "(715) 257-5670"
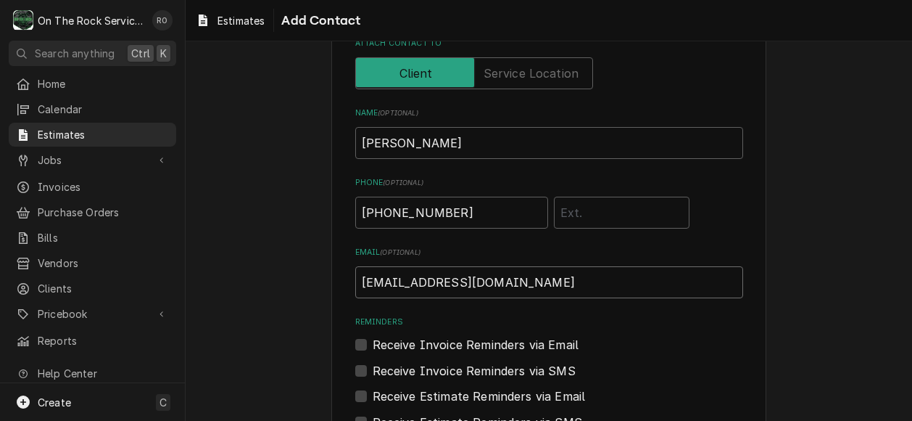
type input "mparton@refsg.com"
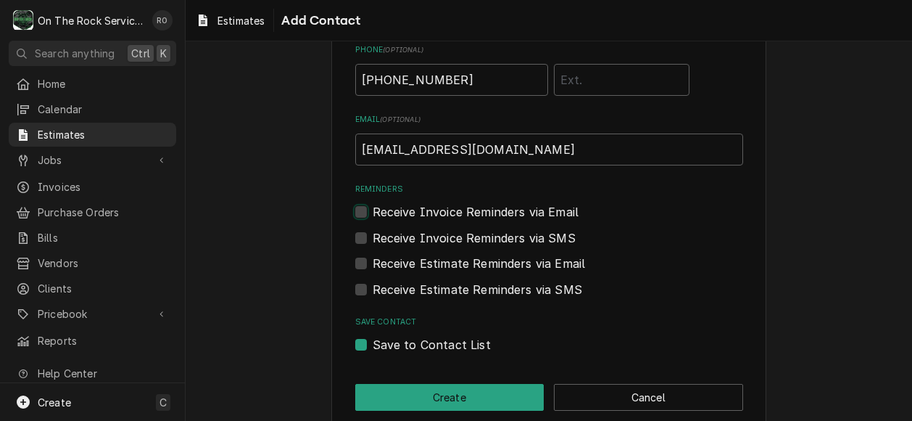
scroll to position [203, 0]
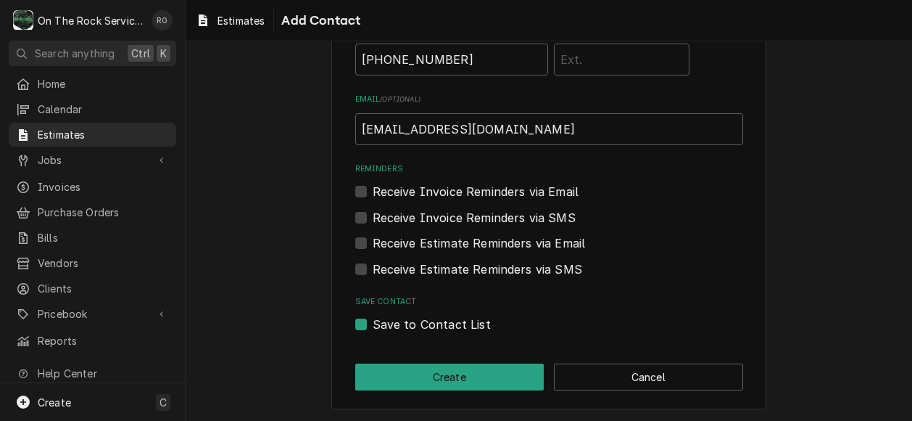
click at [347, 189] on div "Attach contact to Name ( optional ) Marie Parton Phone ( optional ) (715) 257-5…" at bounding box center [548, 138] width 435 height 542
click at [361, 191] on div "Receive Invoice Reminders via Email" at bounding box center [549, 191] width 388 height 17
click at [348, 189] on div "Attach contact to Name ( optional ) Marie Parton Phone ( optional ) (715) 257-5…" at bounding box center [548, 138] width 435 height 542
click at [373, 237] on label "Receive Estimate Reminders via Email" at bounding box center [479, 242] width 213 height 17
click at [373, 237] on input "Contact Edit Form" at bounding box center [567, 250] width 388 height 32
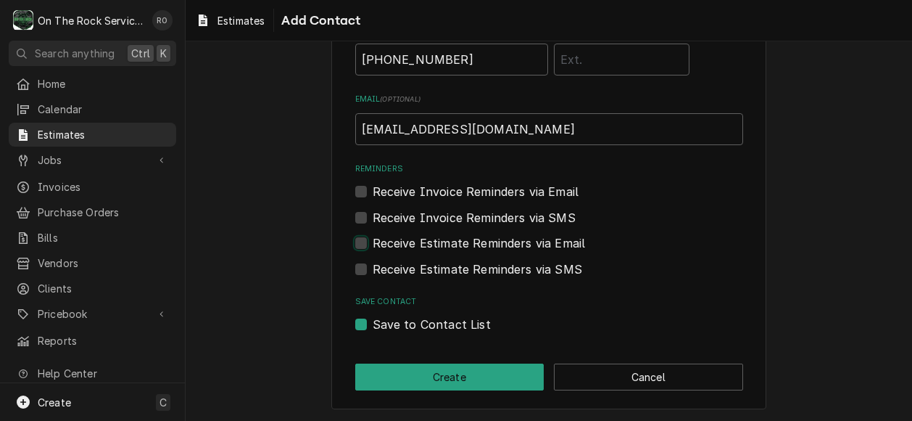
checkbox input "true"
click at [358, 183] on div "Receive Invoice Reminders via Email" at bounding box center [549, 191] width 388 height 17
click at [373, 191] on label "Receive Invoice Reminders via Email" at bounding box center [476, 191] width 207 height 17
click at [373, 191] on input "Reminders" at bounding box center [567, 199] width 388 height 32
checkbox input "true"
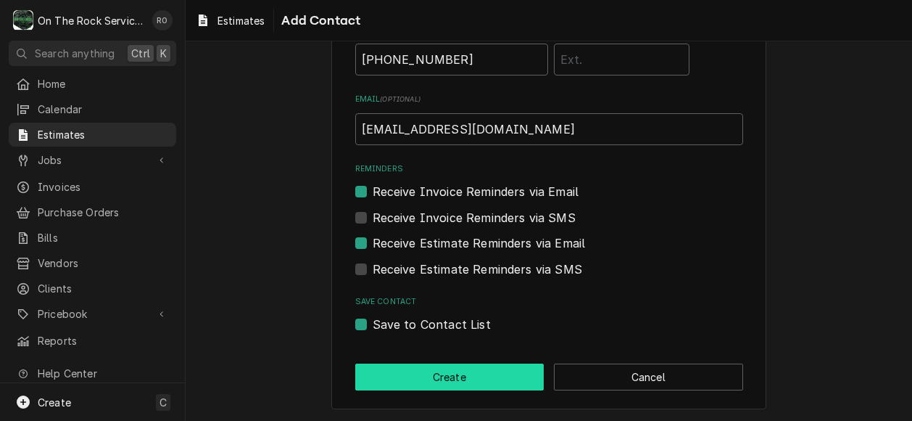
click at [508, 368] on button "Create" at bounding box center [449, 376] width 189 height 27
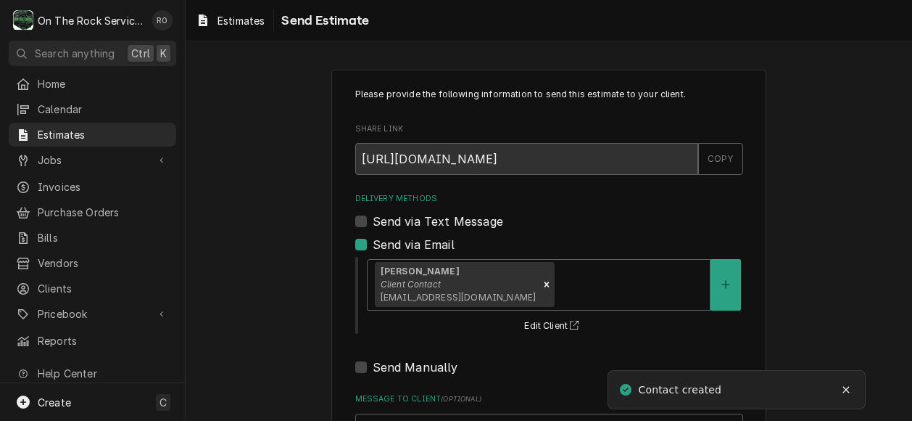
scroll to position [146, 0]
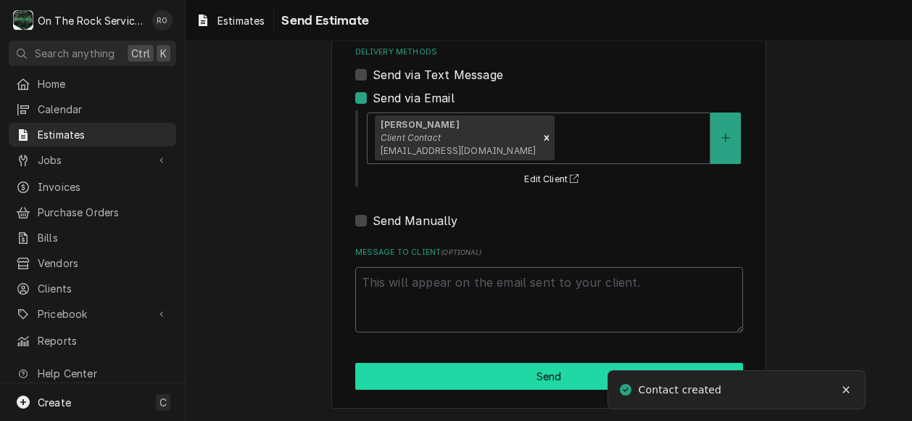
click at [463, 377] on button "Send" at bounding box center [549, 376] width 388 height 27
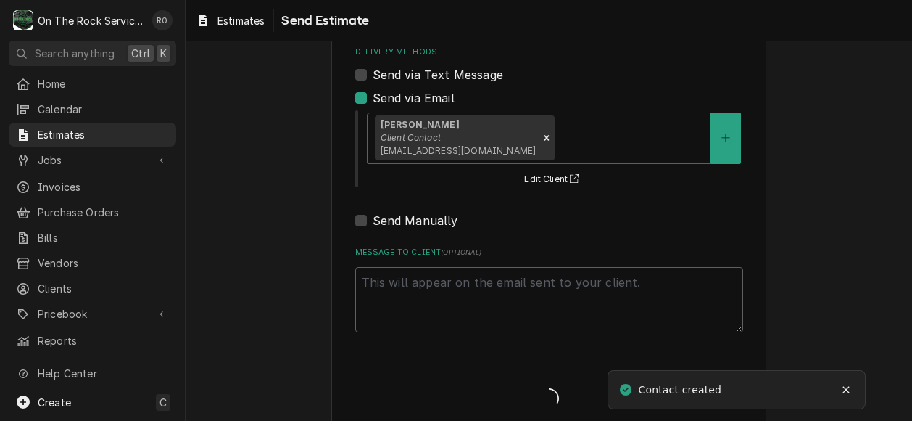
type textarea "x"
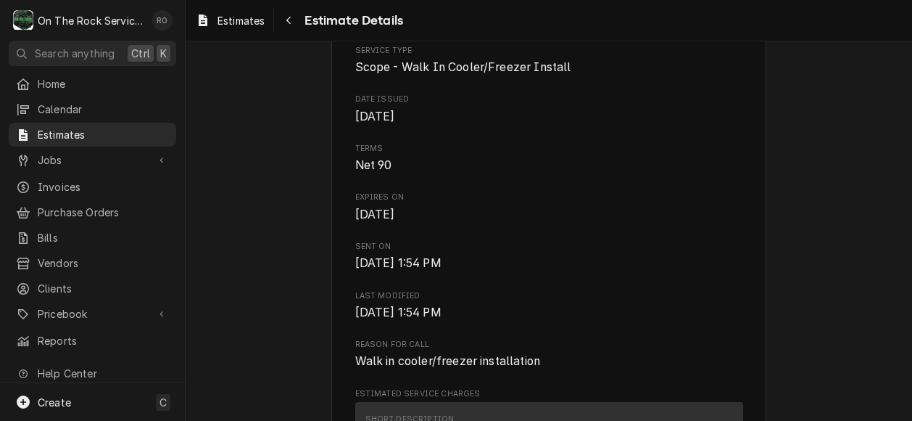
scroll to position [463, 0]
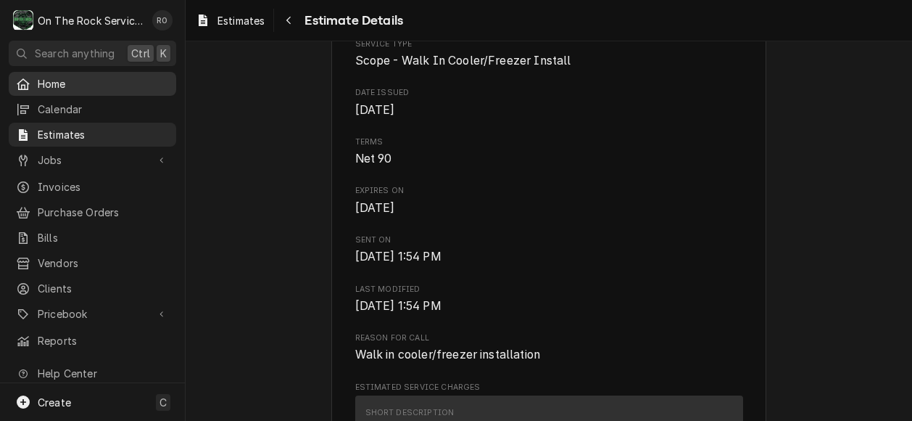
click at [83, 84] on span "Home" at bounding box center [103, 83] width 131 height 15
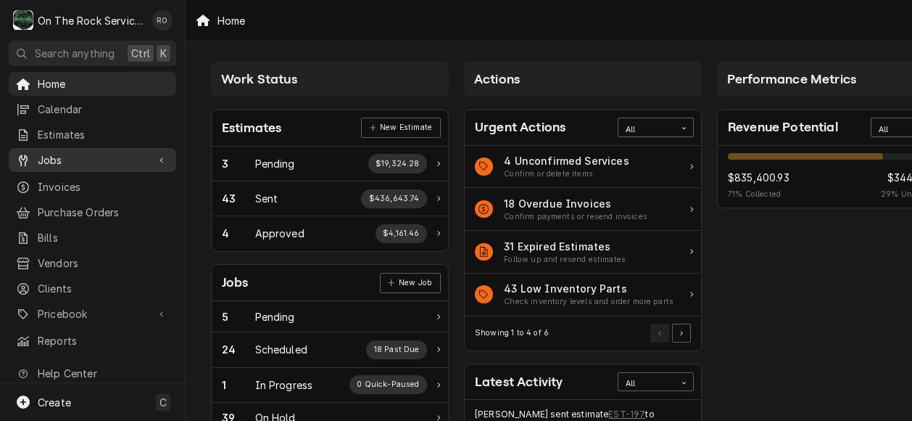
click at [46, 152] on span "Jobs" at bounding box center [93, 159] width 110 height 15
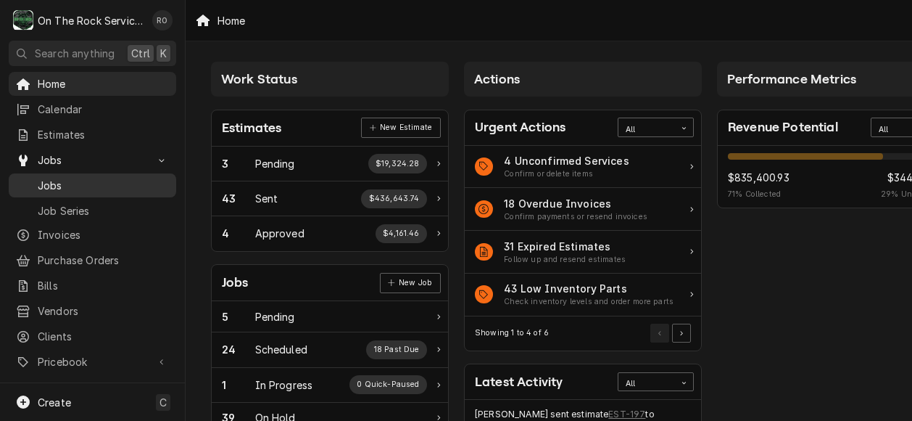
click at [150, 181] on span "Jobs" at bounding box center [103, 185] width 131 height 15
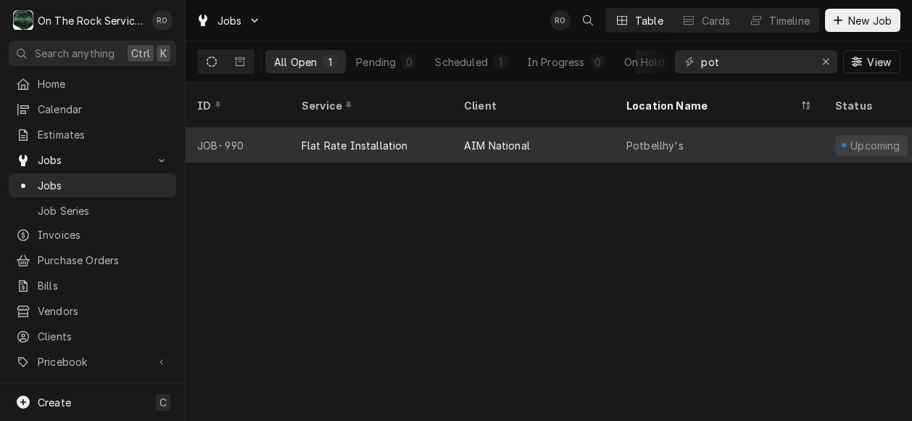
click at [513, 138] on div "AIM National" at bounding box center [497, 145] width 66 height 15
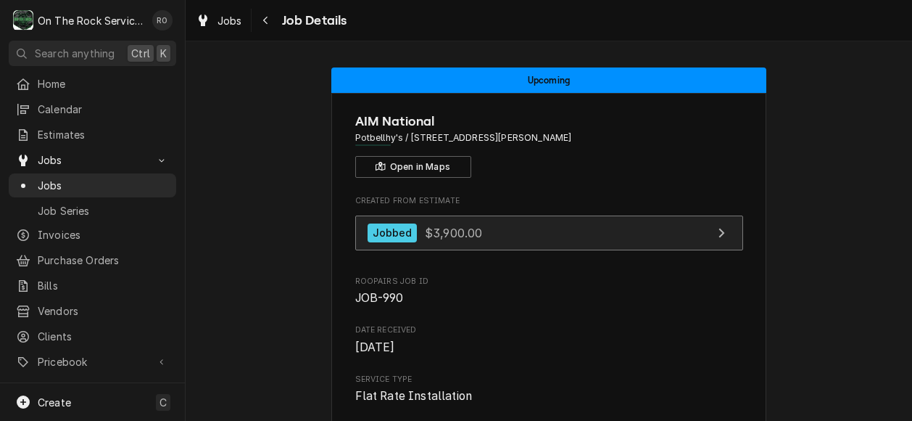
click at [682, 238] on link "Jobbed $3,900.00" at bounding box center [549, 233] width 388 height 36
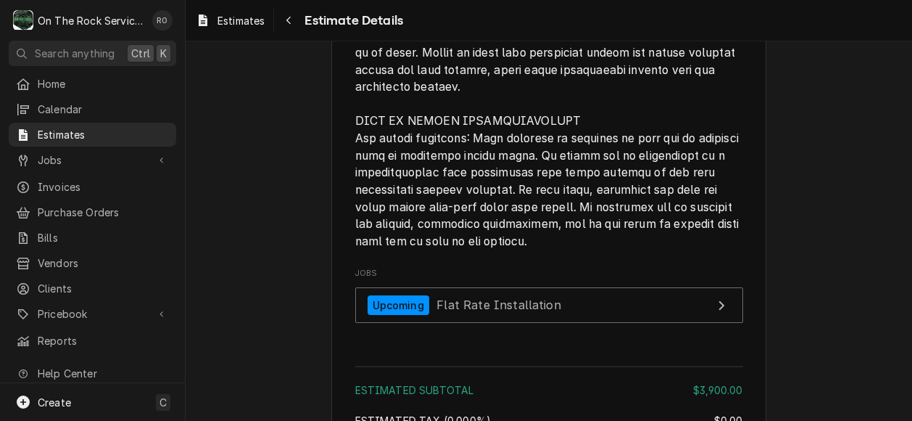
scroll to position [2257, 0]
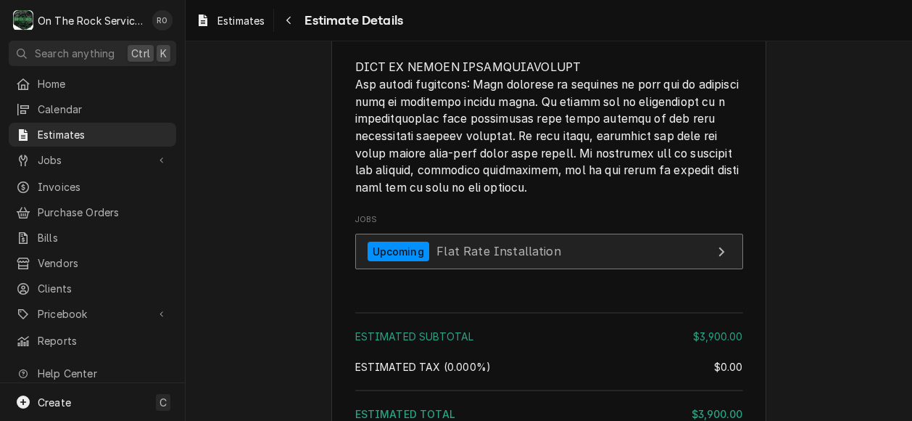
click at [631, 269] on link "Upcoming Flat Rate Installation" at bounding box center [549, 252] width 388 height 36
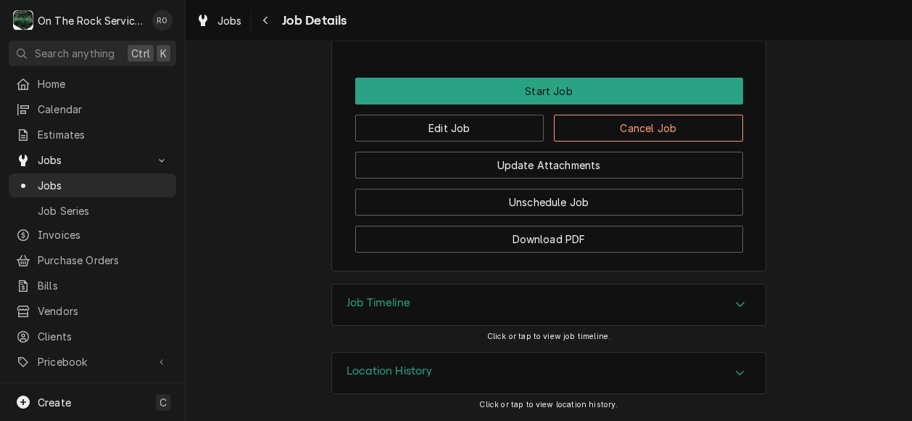
scroll to position [1243, 0]
click at [460, 126] on button "Edit Job" at bounding box center [449, 128] width 189 height 27
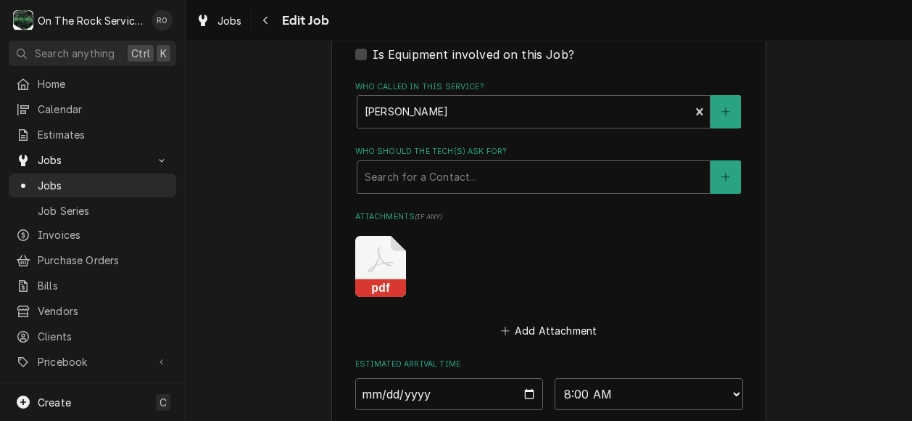
scroll to position [828, 0]
click at [364, 241] on icon "Attachments" at bounding box center [380, 267] width 51 height 61
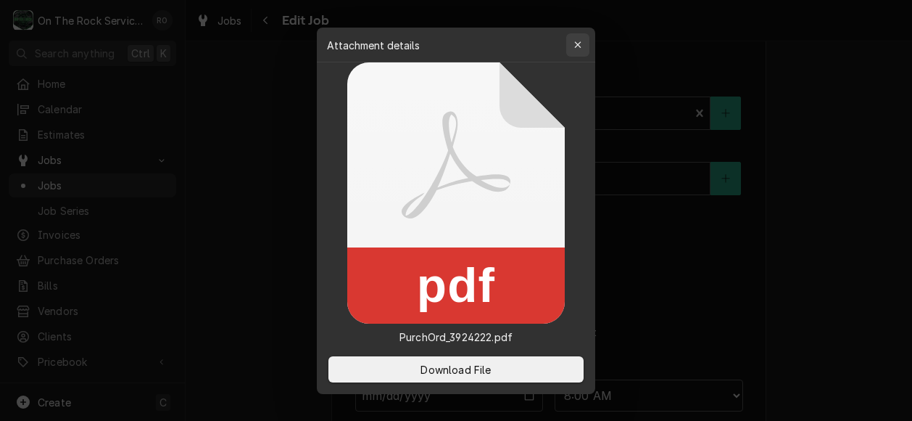
click at [571, 43] on div "button" at bounding box center [578, 45] width 15 height 15
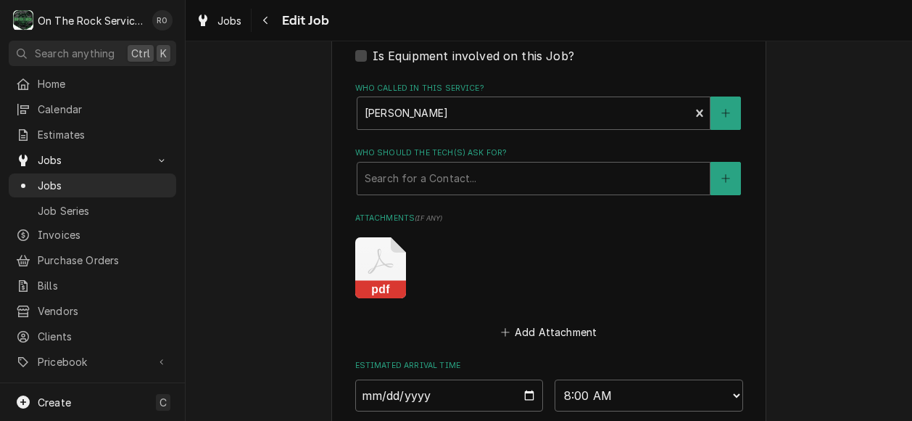
drag, startPoint x: 381, startPoint y: 262, endPoint x: 492, endPoint y: 288, distance: 114.0
click at [492, 288] on div "pdf" at bounding box center [549, 267] width 388 height 81
click at [557, 326] on button "Add Attachment" at bounding box center [549, 331] width 102 height 20
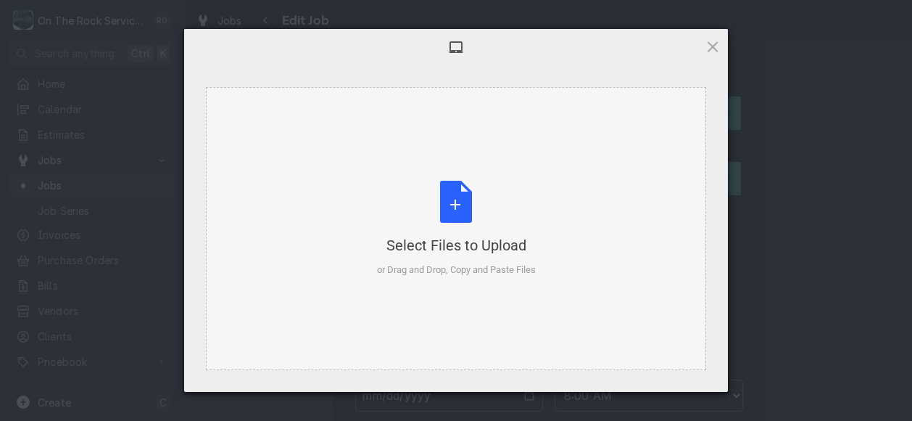
type textarea "x"
click at [468, 209] on div "Select Files to Upload or Drag and Drop, Copy and Paste Files" at bounding box center [456, 229] width 159 height 96
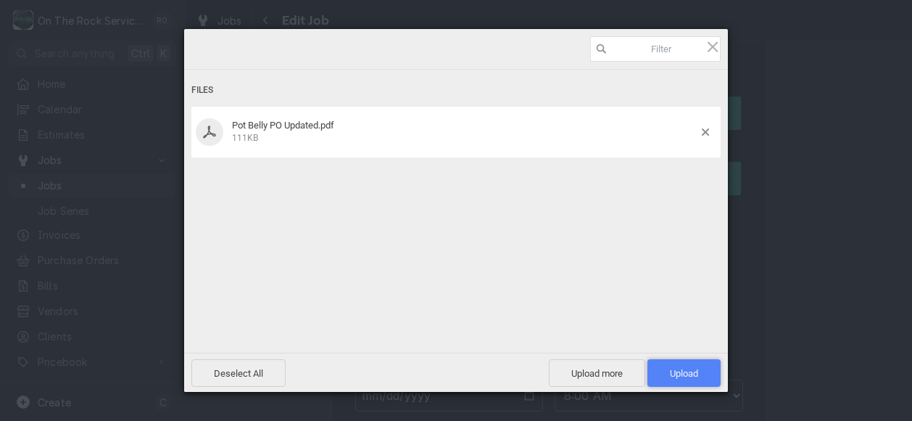
click at [698, 369] on span "Upload 1" at bounding box center [684, 373] width 28 height 11
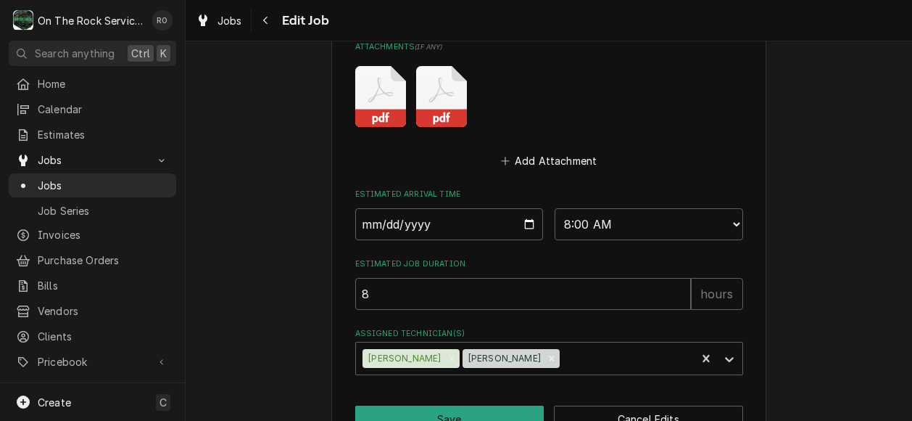
scroll to position [1044, 0]
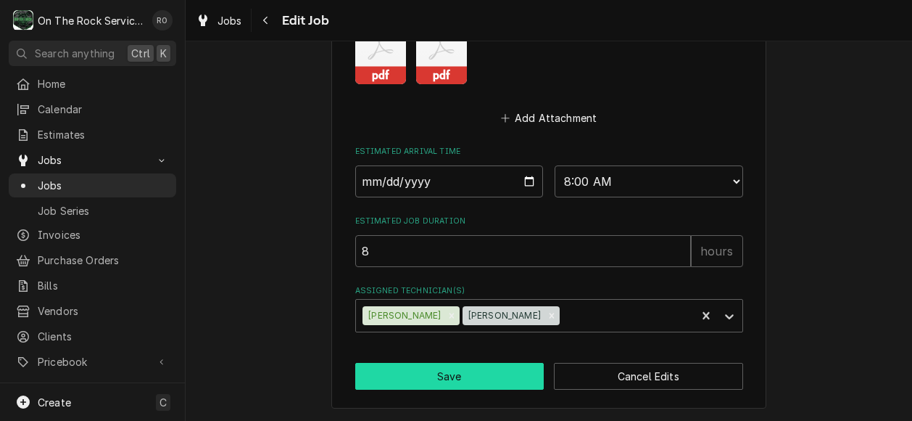
click at [451, 383] on button "Save" at bounding box center [449, 376] width 189 height 27
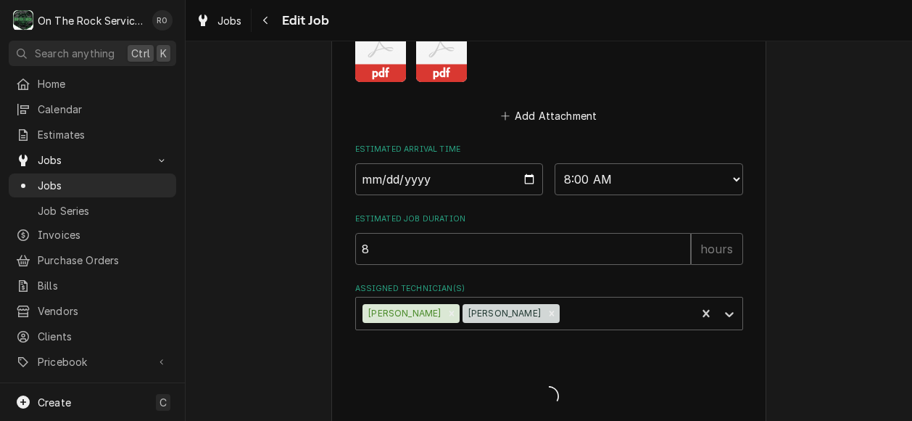
type textarea "x"
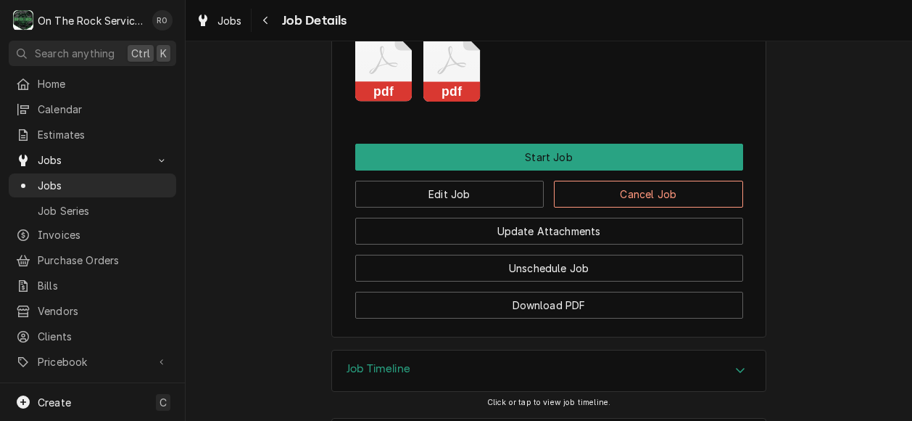
scroll to position [1243, 0]
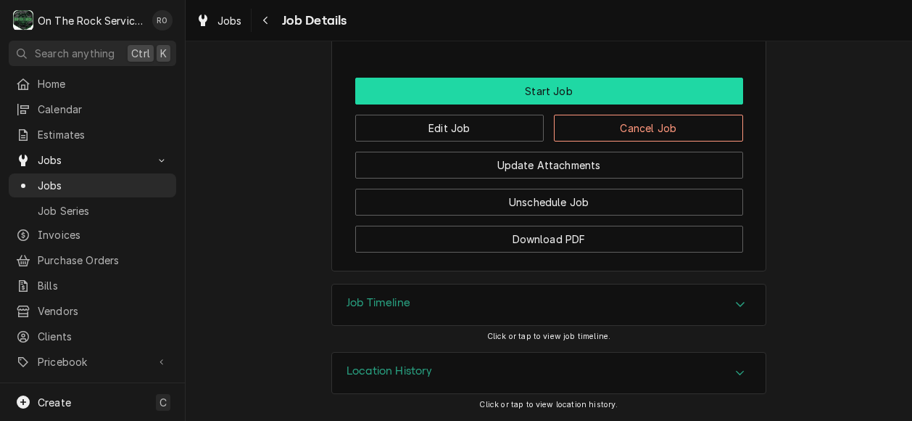
click at [560, 85] on button "Start Job" at bounding box center [549, 91] width 388 height 27
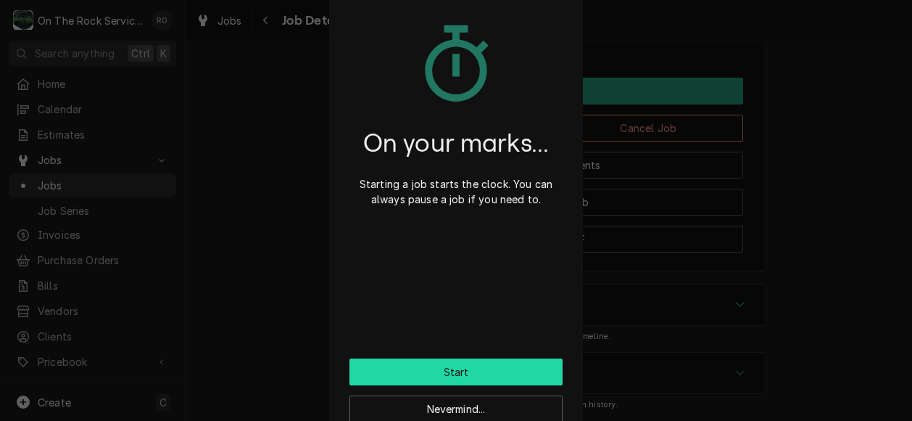
click at [531, 359] on button "Start" at bounding box center [456, 371] width 213 height 27
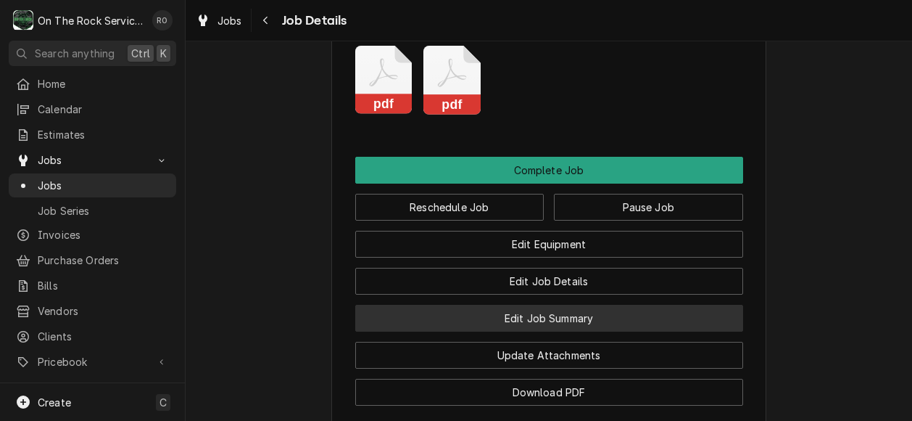
scroll to position [1392, 0]
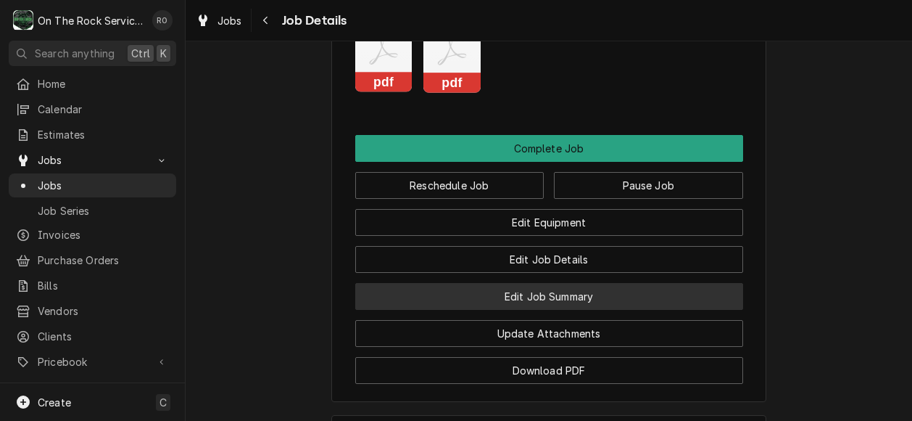
click at [584, 310] on button "Edit Job Summary" at bounding box center [549, 296] width 388 height 27
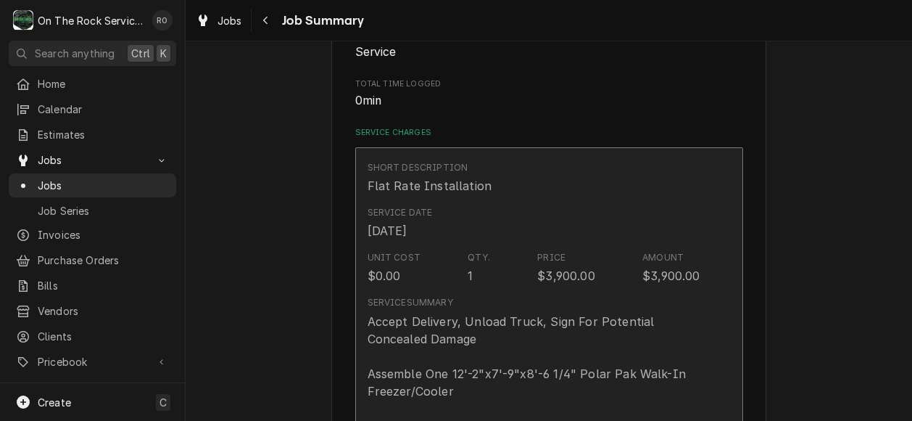
click at [683, 230] on div "Service Date Aug 25, 2025" at bounding box center [534, 222] width 333 height 45
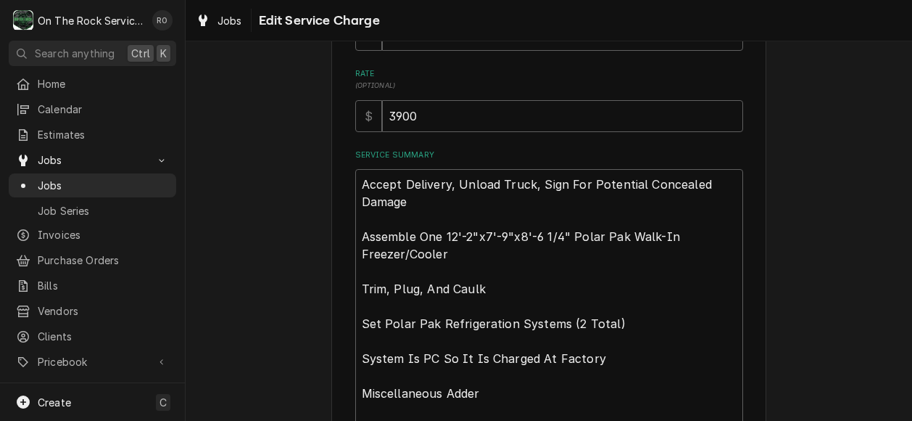
scroll to position [352, 0]
drag, startPoint x: 469, startPoint y: 110, endPoint x: 256, endPoint y: 114, distance: 213.2
click at [256, 114] on div "Use the fields below to edit this service charge Short Description Flat Rate In…" at bounding box center [549, 363] width 727 height 1318
type textarea "x"
type input "5"
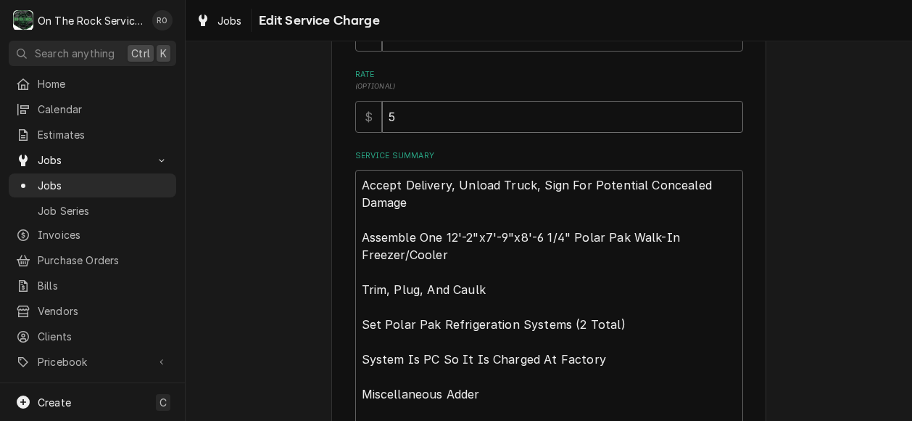
type textarea "x"
type input "50"
type textarea "x"
type input "5000"
type textarea "x"
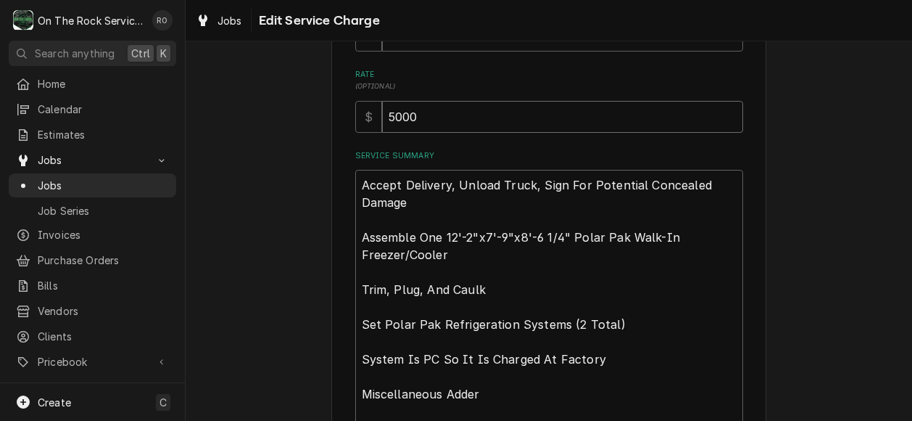
type input "5000"
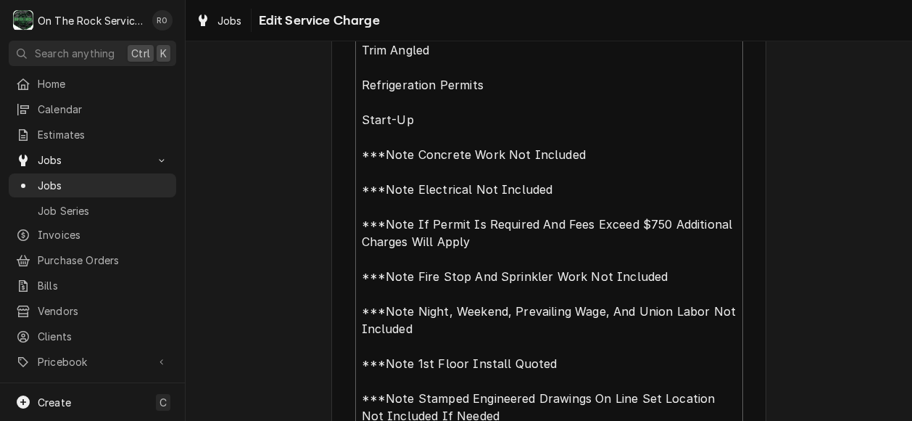
scroll to position [955, 0]
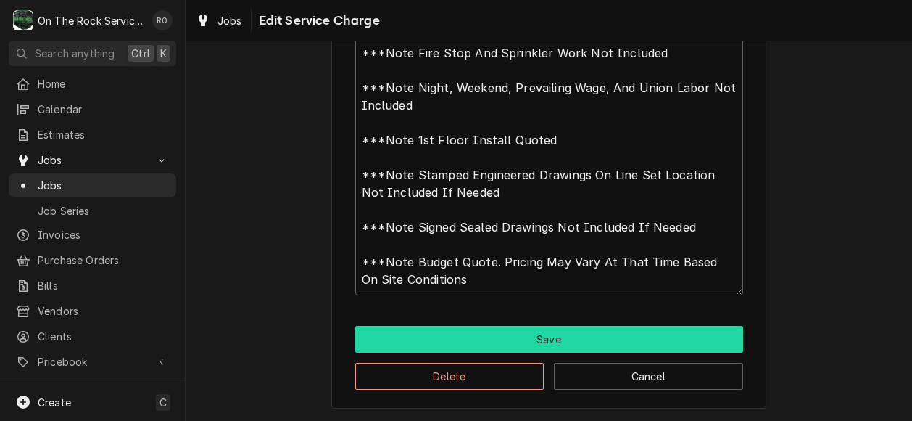
click at [564, 340] on button "Save" at bounding box center [549, 339] width 388 height 27
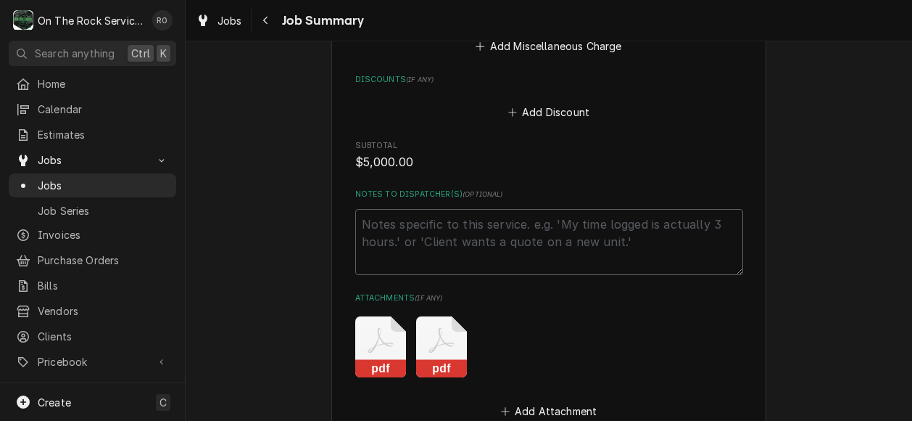
scroll to position [1574, 0]
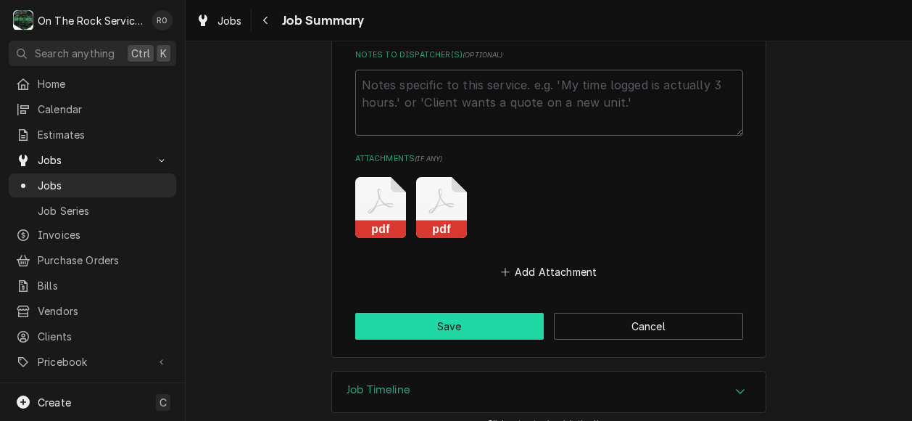
click at [460, 313] on button "Save" at bounding box center [449, 326] width 189 height 27
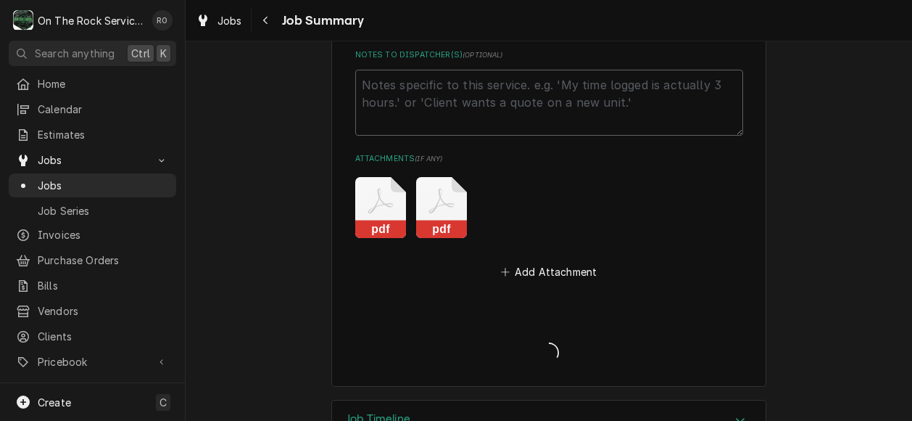
type textarea "x"
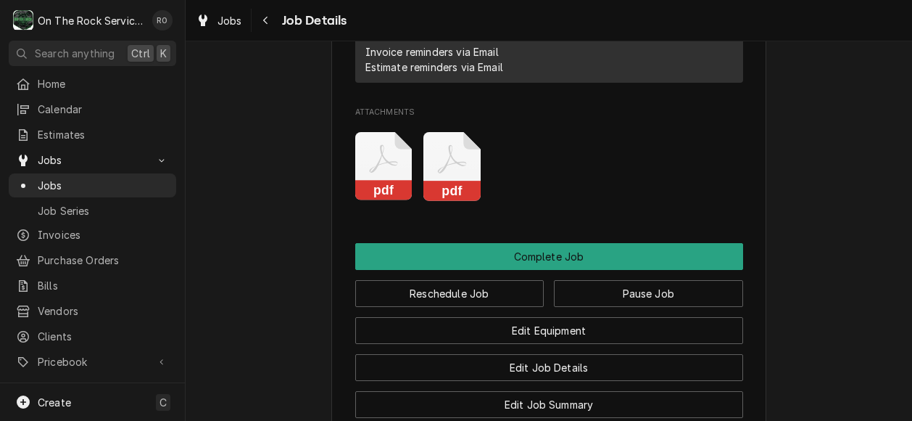
scroll to position [1283, 0]
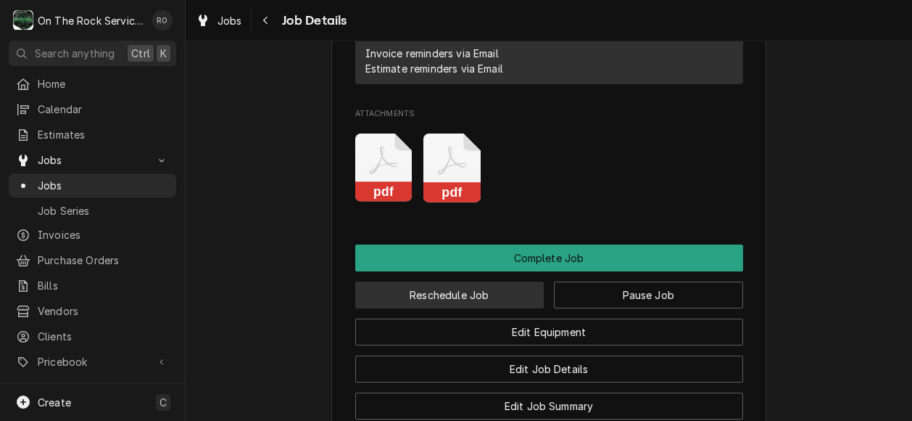
click at [424, 308] on button "Reschedule Job" at bounding box center [449, 294] width 189 height 27
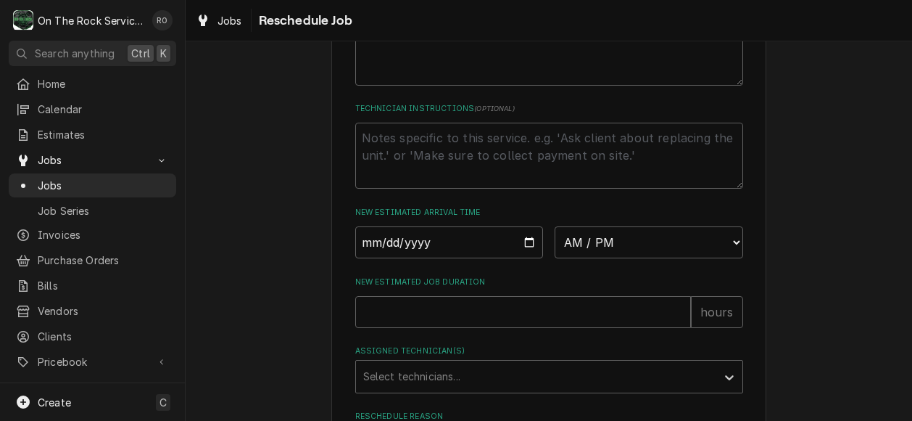
scroll to position [484, 0]
click at [526, 257] on input "Date" at bounding box center [449, 242] width 189 height 32
type input "2025-08-26"
type textarea "x"
click at [600, 253] on select "AM / PM 6:00 AM 6:15 AM 6:30 AM 6:45 AM 7:00 AM 7:15 AM 7:30 AM 7:45 AM 8:00 AM…" at bounding box center [649, 242] width 189 height 32
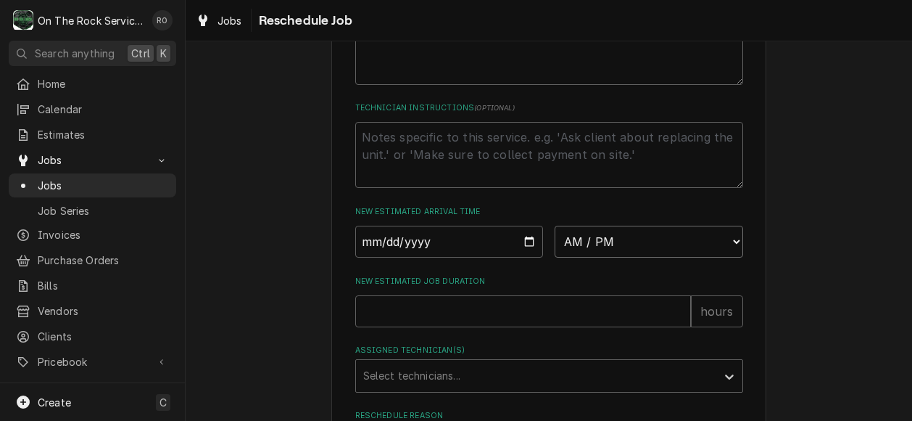
select select "08:00:00"
click at [555, 241] on select "AM / PM 6:00 AM 6:15 AM 6:30 AM 6:45 AM 7:00 AM 7:15 AM 7:30 AM 7:45 AM 8:00 AM…" at bounding box center [649, 242] width 189 height 32
click at [447, 315] on input "New Estimated Job Duration" at bounding box center [523, 311] width 336 height 32
type textarea "x"
type input "1"
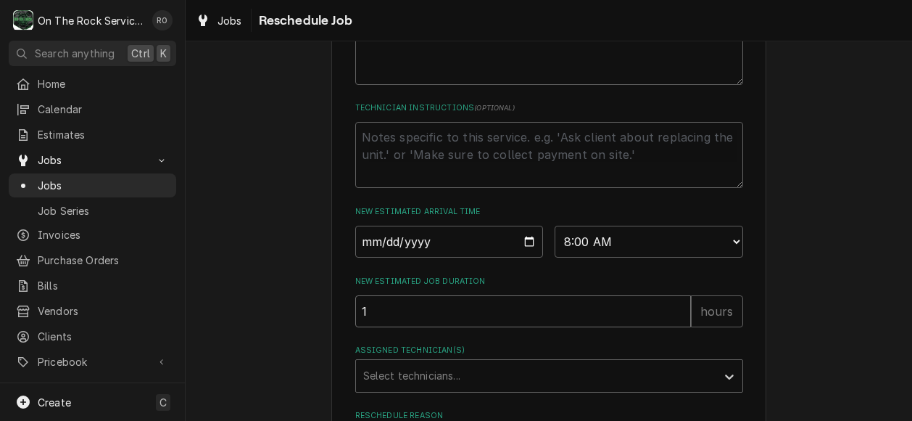
type textarea "x"
type input "10"
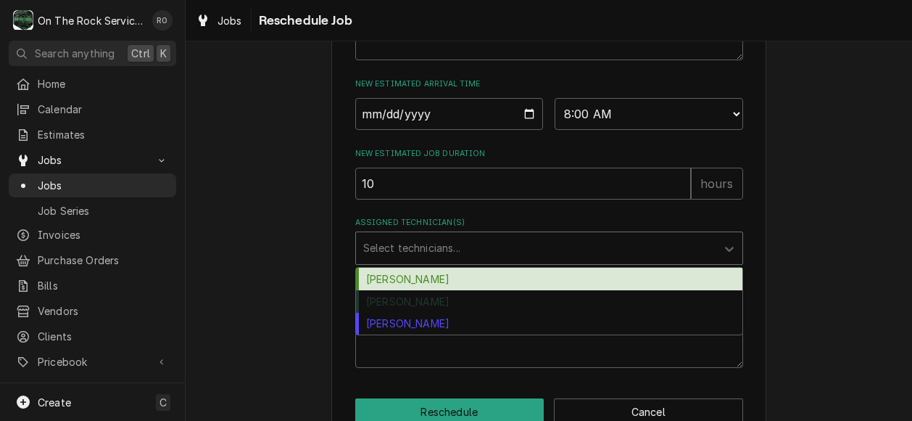
click at [450, 252] on div "Assigned Technician(s)" at bounding box center [536, 248] width 346 height 26
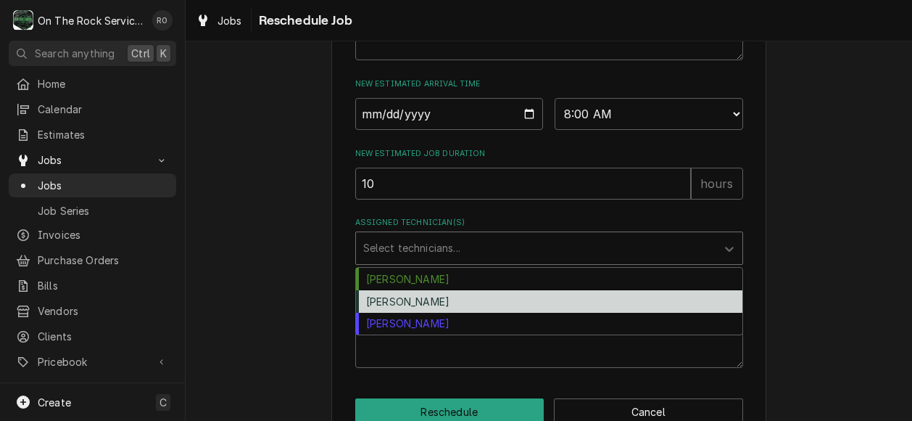
click at [448, 313] on div "Rich Ortega" at bounding box center [549, 301] width 387 height 22
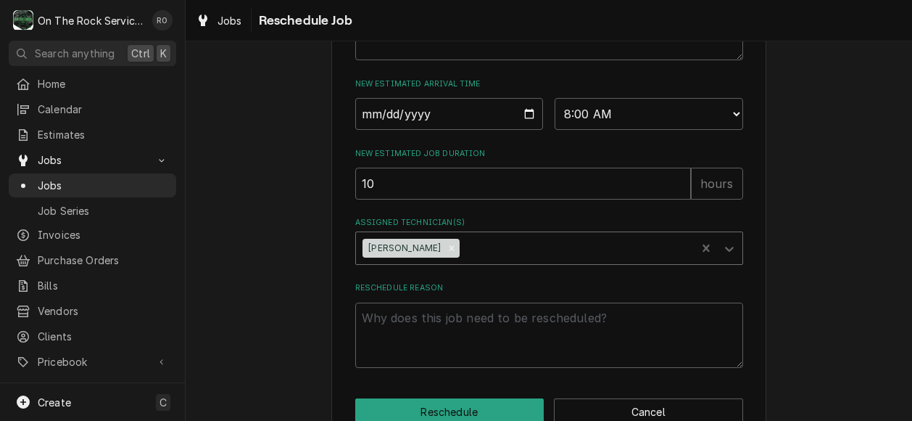
scroll to position [665, 0]
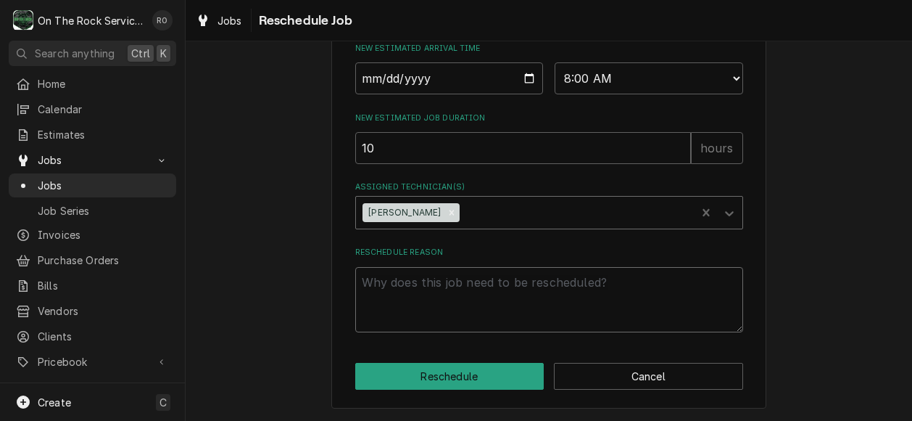
click at [448, 300] on textarea "Reschedule Reason" at bounding box center [549, 300] width 388 height 66
type textarea "x"
type textarea "B"
type textarea "x"
type textarea "Be"
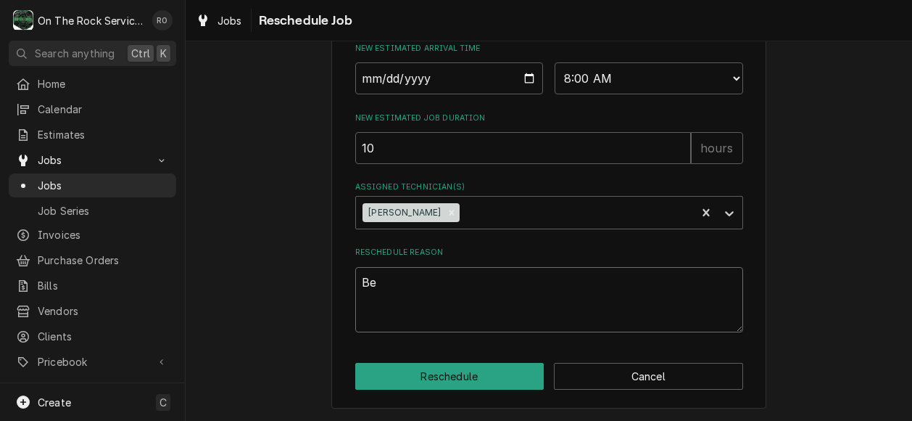
type textarea "x"
type textarea "Bec"
type textarea "x"
type textarea "Beca"
type textarea "x"
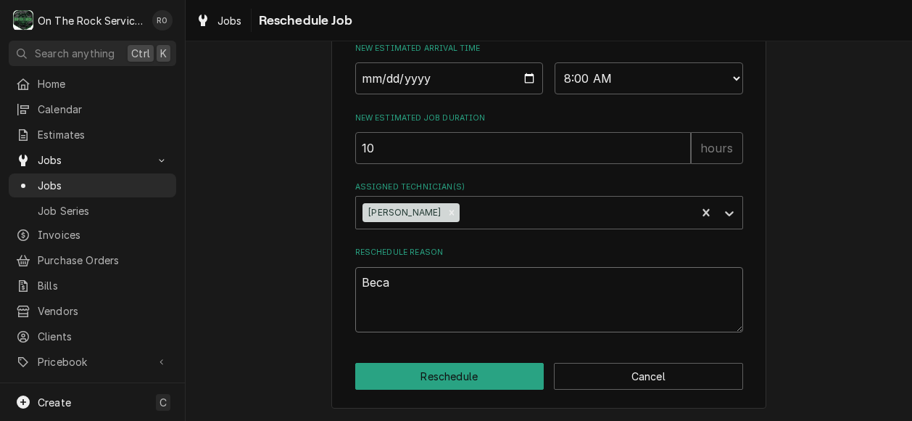
type textarea "Becau"
type textarea "x"
type textarea "Becaus"
type textarea "x"
type textarea "Because"
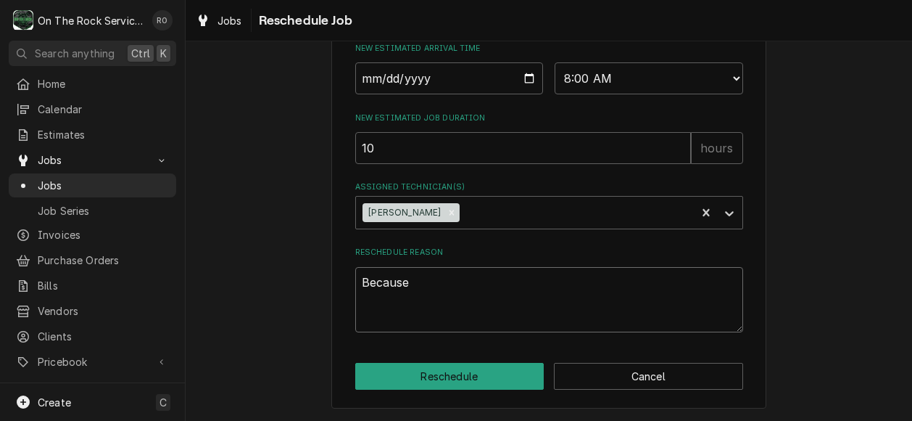
type textarea "x"
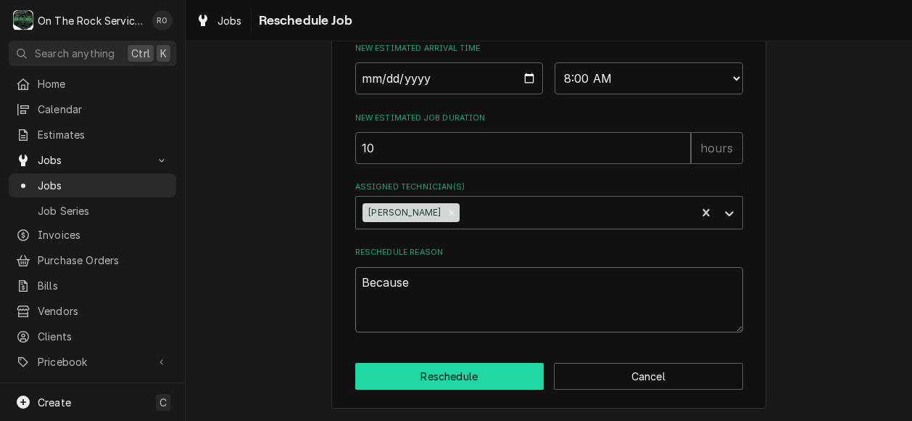
type textarea "Because"
click at [452, 366] on button "Reschedule" at bounding box center [449, 376] width 189 height 27
type textarea "x"
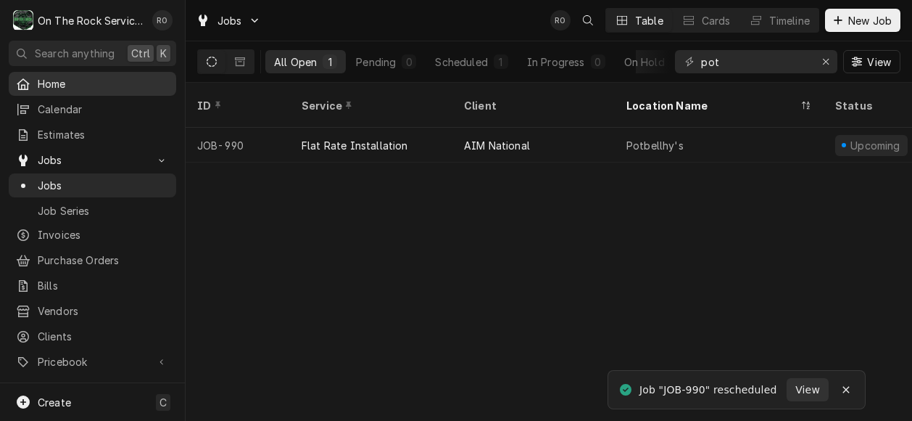
click at [96, 80] on span "Home" at bounding box center [103, 83] width 131 height 15
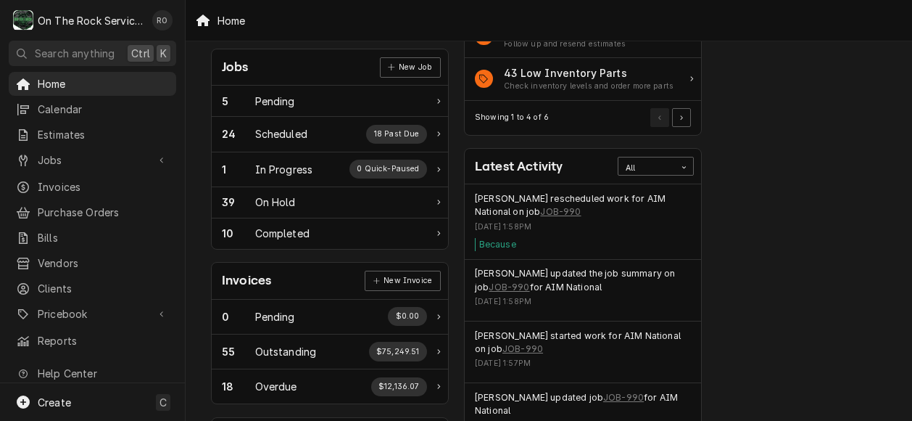
scroll to position [216, 0]
click at [233, 79] on div "Jobs New Job" at bounding box center [330, 67] width 236 height 36
click at [112, 80] on span "Home" at bounding box center [103, 83] width 131 height 15
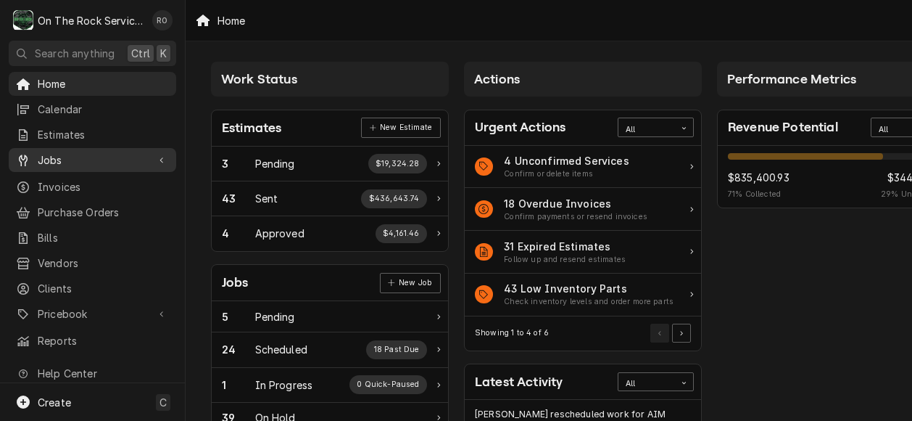
click at [71, 154] on span "Jobs" at bounding box center [93, 159] width 110 height 15
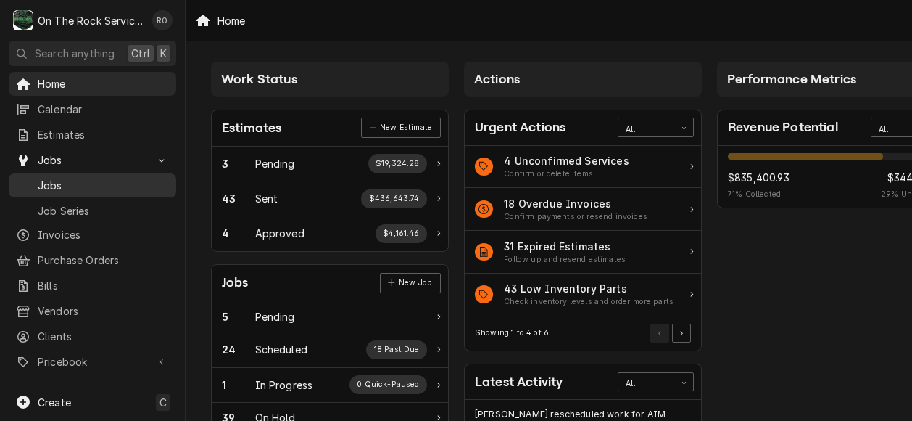
click at [72, 173] on link "Jobs" at bounding box center [93, 185] width 168 height 24
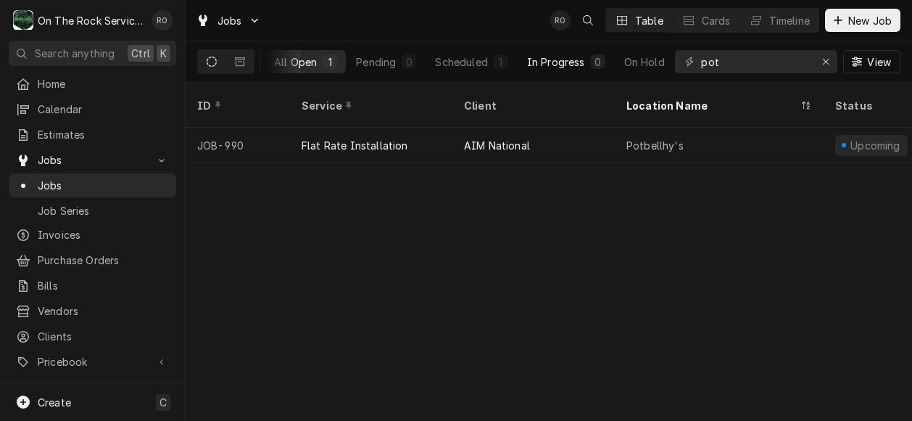
scroll to position [0, 117]
click at [818, 57] on button "Erase input" at bounding box center [825, 61] width 23 height 23
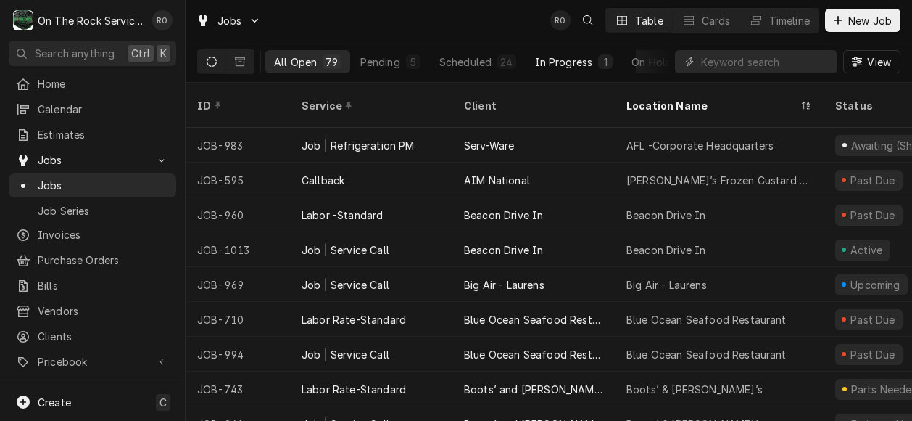
click at [585, 63] on div "In Progress" at bounding box center [564, 61] width 58 height 15
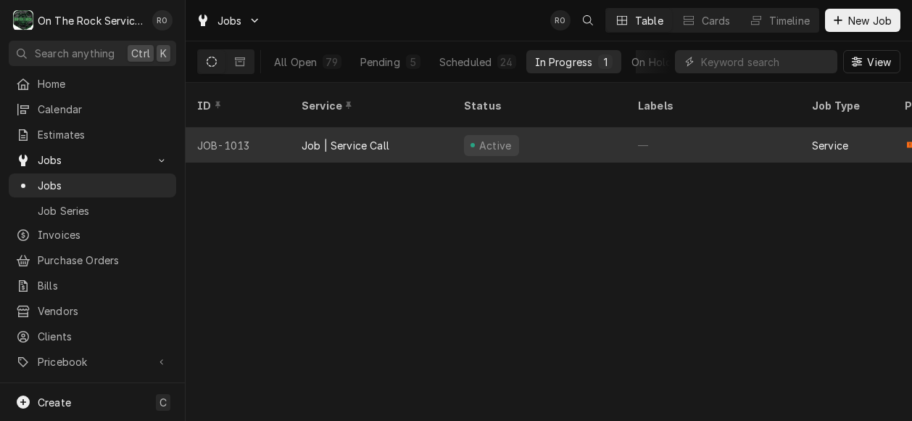
click at [440, 129] on div "Job | Service Call" at bounding box center [371, 145] width 162 height 35
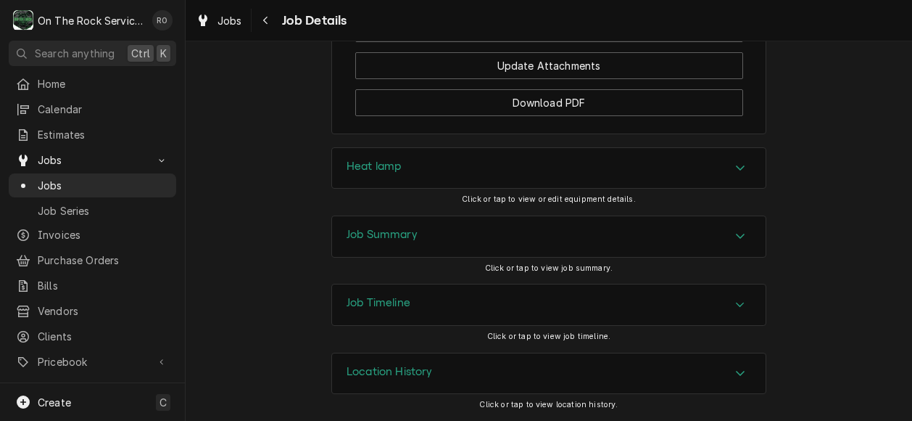
scroll to position [1281, 0]
click at [740, 371] on icon "Accordion Header" at bounding box center [740, 373] width 10 height 12
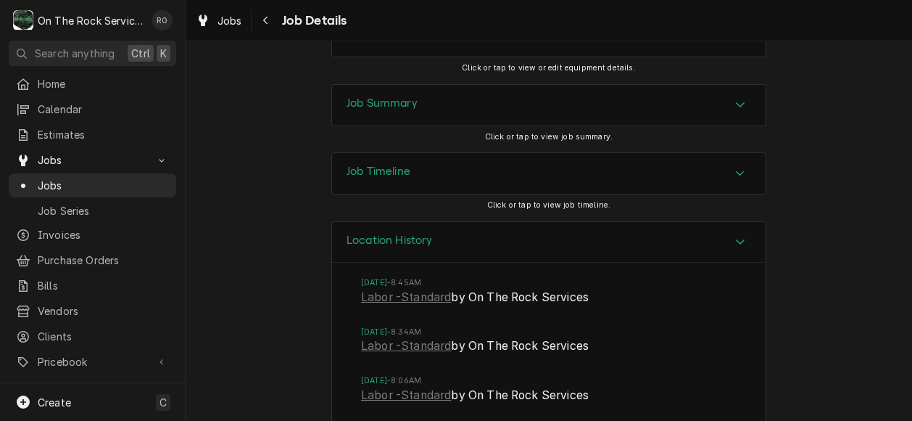
scroll to position [1376, 0]
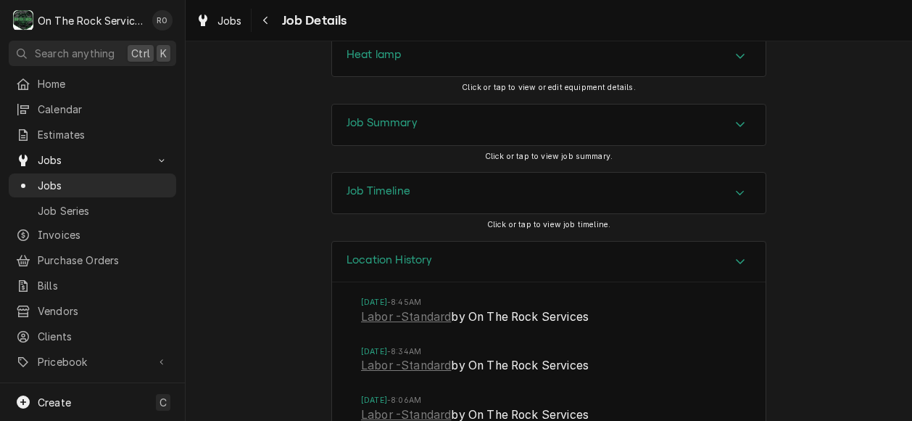
click at [676, 77] on div "Heat lamp" at bounding box center [549, 56] width 434 height 41
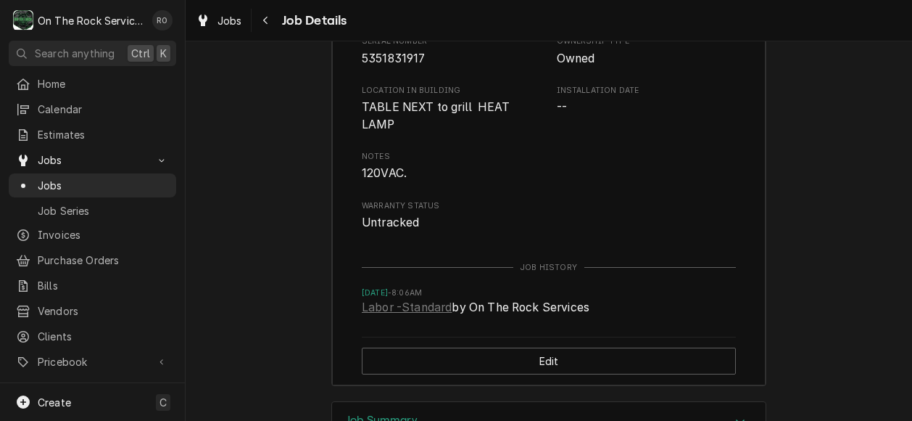
scroll to position [1531, 0]
click at [416, 315] on link "Labor -Standard" at bounding box center [407, 306] width 90 height 17
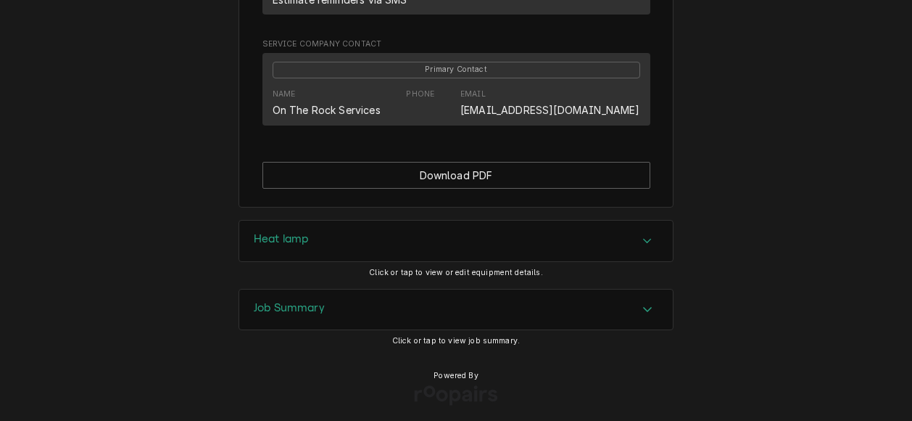
scroll to position [1025, 0]
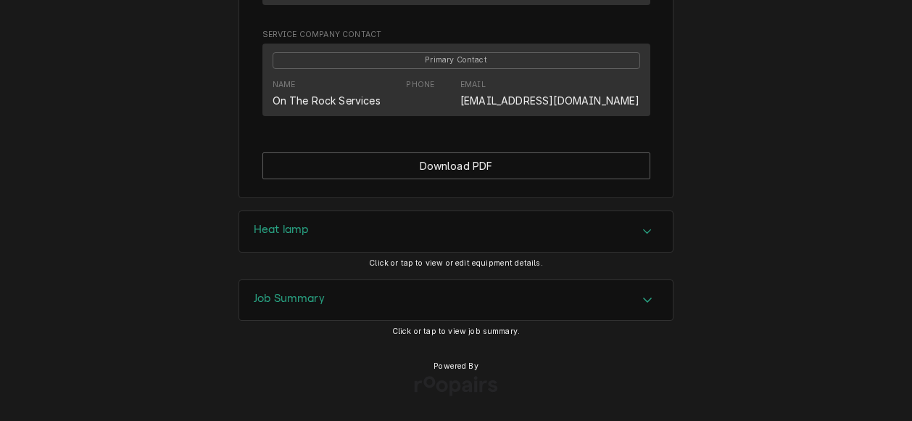
click at [643, 301] on icon "Accordion Header" at bounding box center [647, 299] width 9 height 5
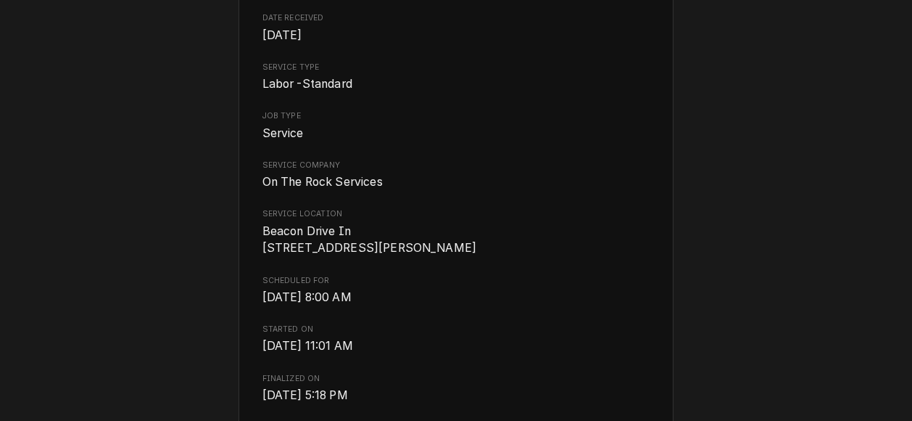
scroll to position [0, 0]
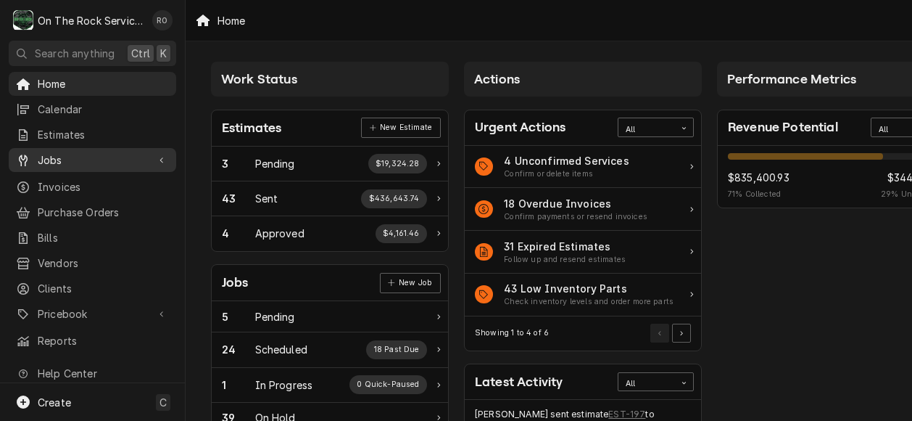
click at [78, 152] on span "Jobs" at bounding box center [93, 159] width 110 height 15
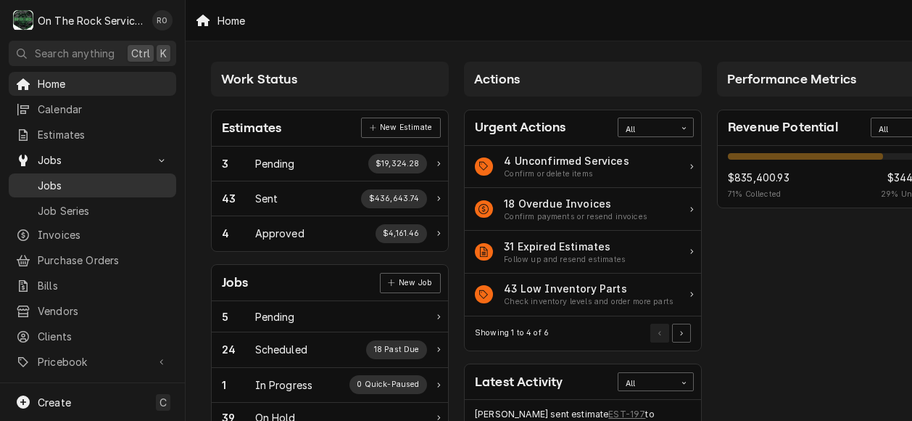
click at [77, 178] on span "Jobs" at bounding box center [103, 185] width 131 height 15
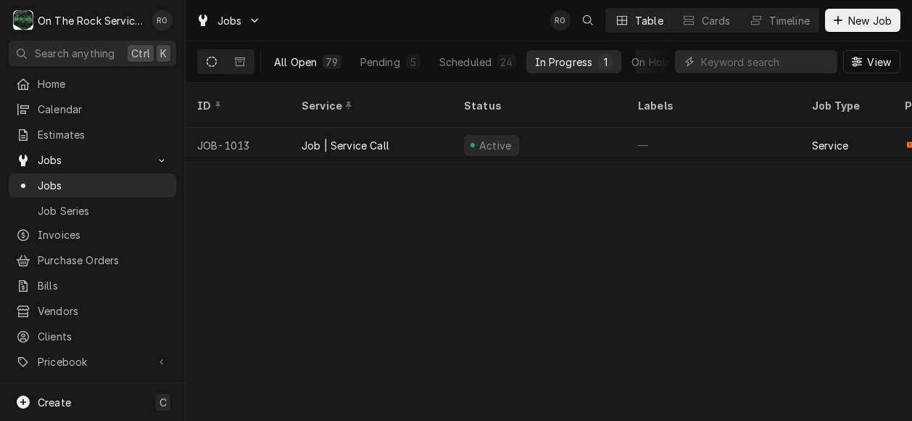
click at [289, 58] on div "All Open" at bounding box center [295, 61] width 43 height 15
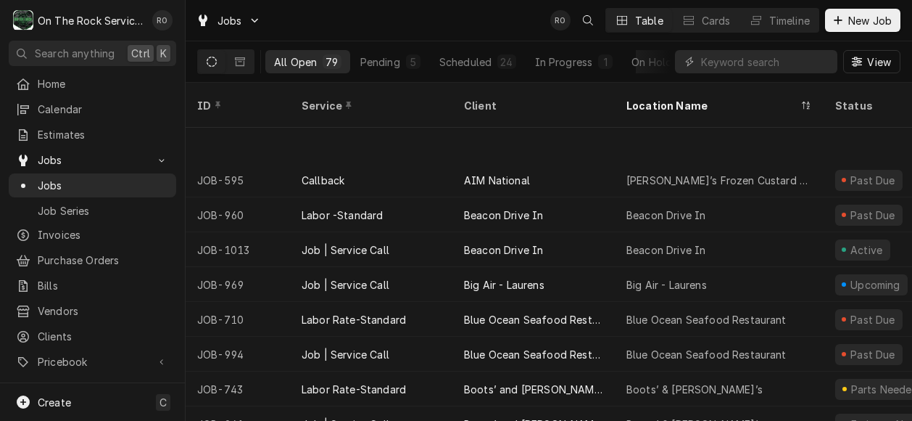
scroll to position [83, 0]
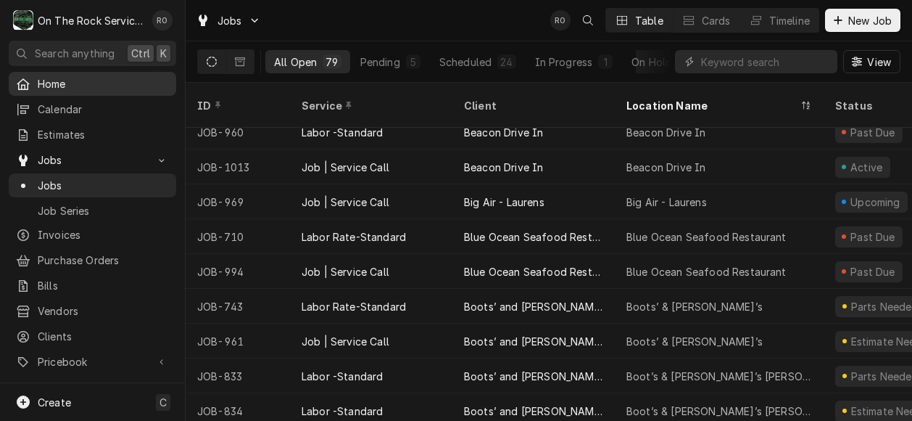
click at [73, 85] on span "Home" at bounding box center [103, 83] width 131 height 15
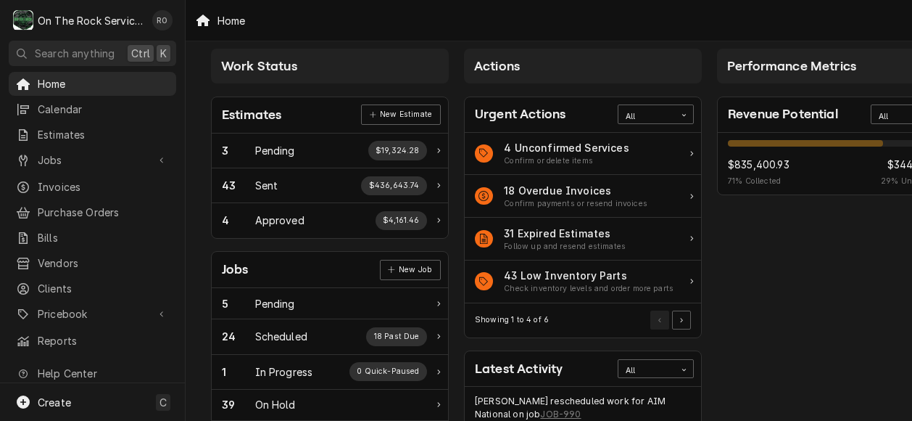
scroll to position [14, 0]
click at [88, 88] on span "Home" at bounding box center [103, 83] width 131 height 15
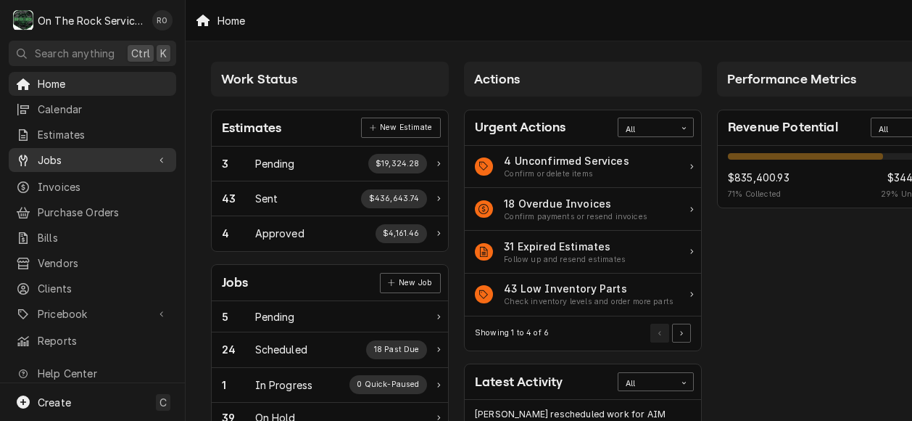
click at [80, 152] on span "Jobs" at bounding box center [93, 159] width 110 height 15
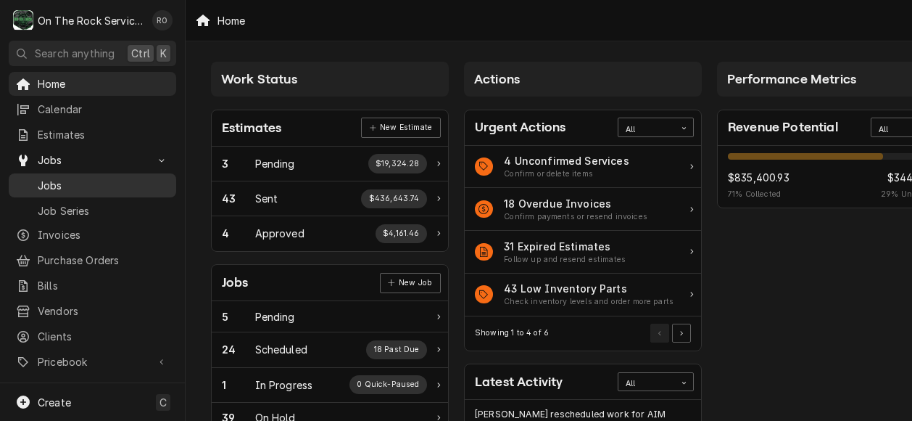
click at [87, 185] on span "Jobs" at bounding box center [103, 185] width 131 height 15
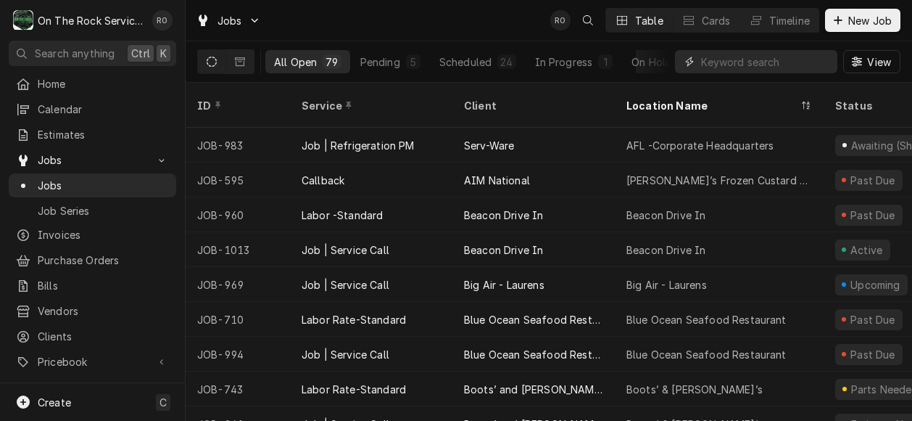
click at [774, 69] on input "Dynamic Content Wrapper" at bounding box center [765, 61] width 129 height 23
click at [583, 53] on button "In Progress 1" at bounding box center [574, 61] width 96 height 23
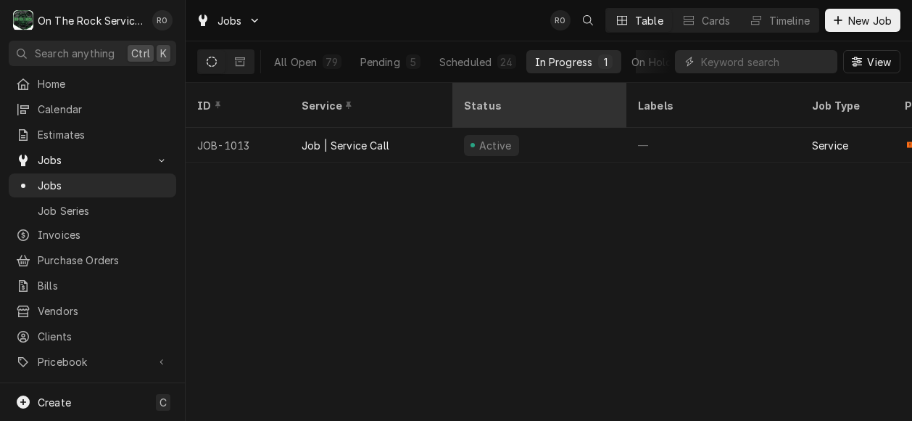
click at [520, 104] on div "Status" at bounding box center [539, 105] width 168 height 39
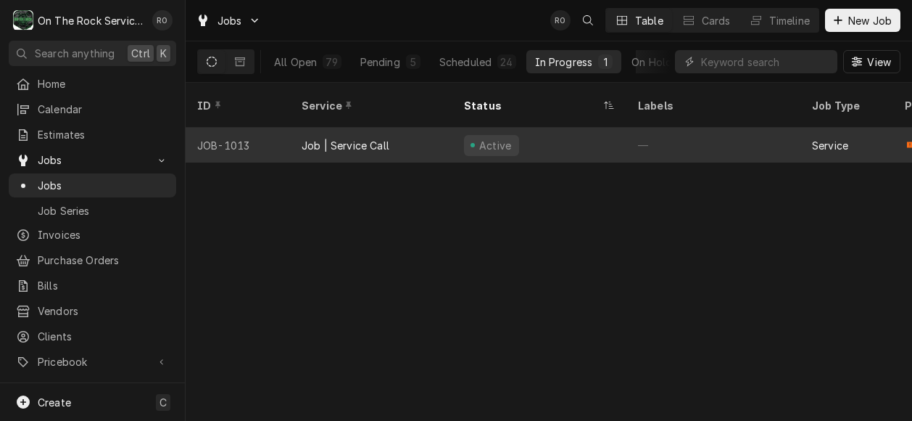
click at [537, 128] on div "Active" at bounding box center [540, 145] width 174 height 35
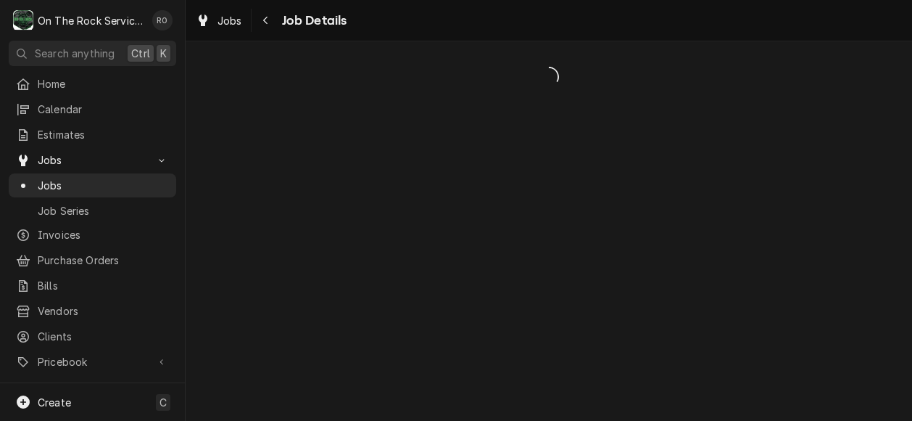
click at [537, 123] on div "Dynamic Content Wrapper" at bounding box center [549, 230] width 727 height 379
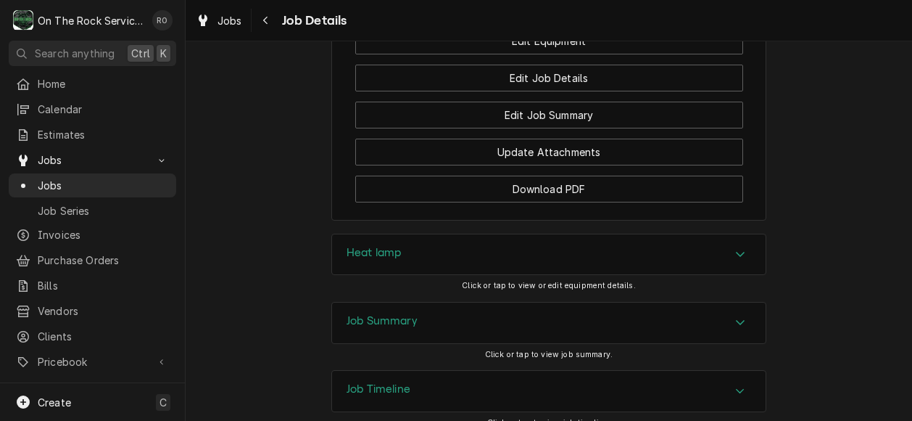
scroll to position [1177, 0]
click at [592, 269] on div "Heat lamp" at bounding box center [549, 255] width 434 height 41
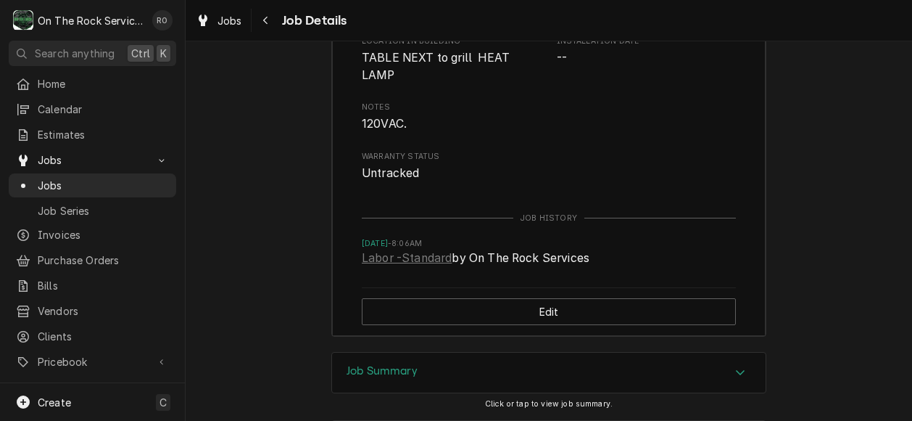
scroll to position [1580, 0]
click at [425, 266] on link "Labor -Standard" at bounding box center [407, 257] width 90 height 17
click at [48, 86] on span "Home" at bounding box center [103, 83] width 131 height 15
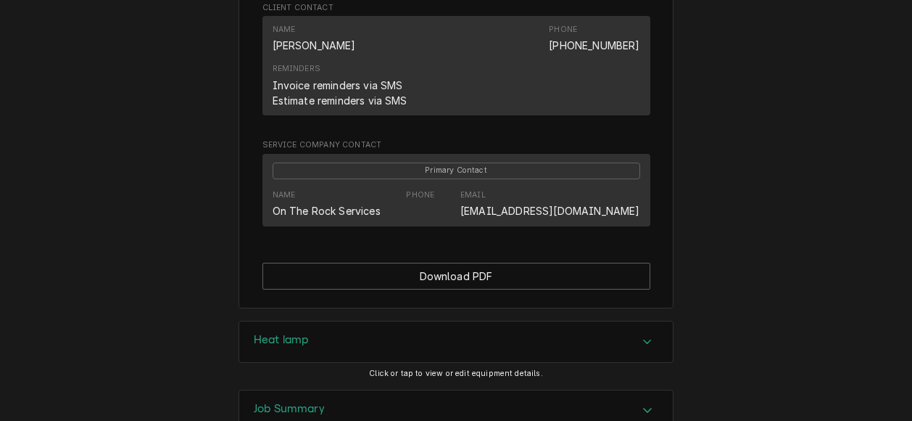
scroll to position [1025, 0]
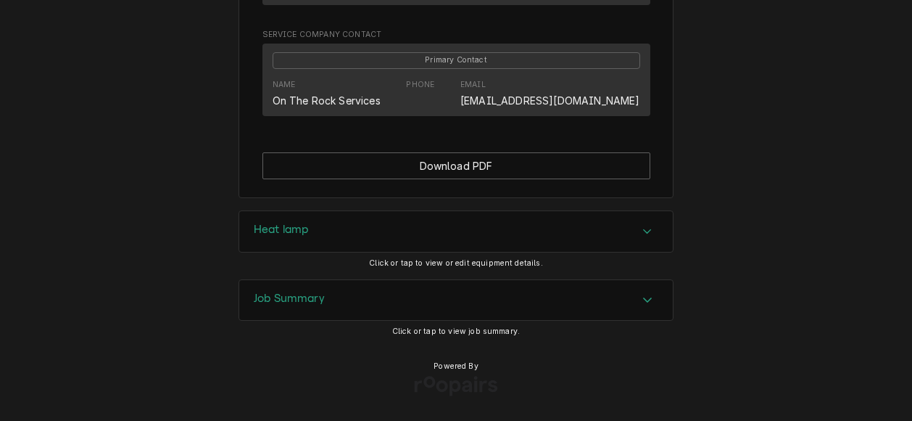
click at [575, 288] on div "Job Summary" at bounding box center [456, 300] width 434 height 41
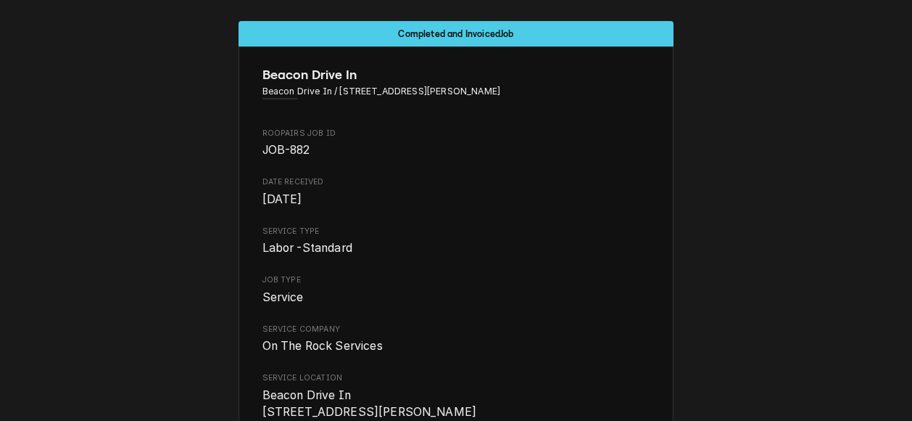
scroll to position [0, 0]
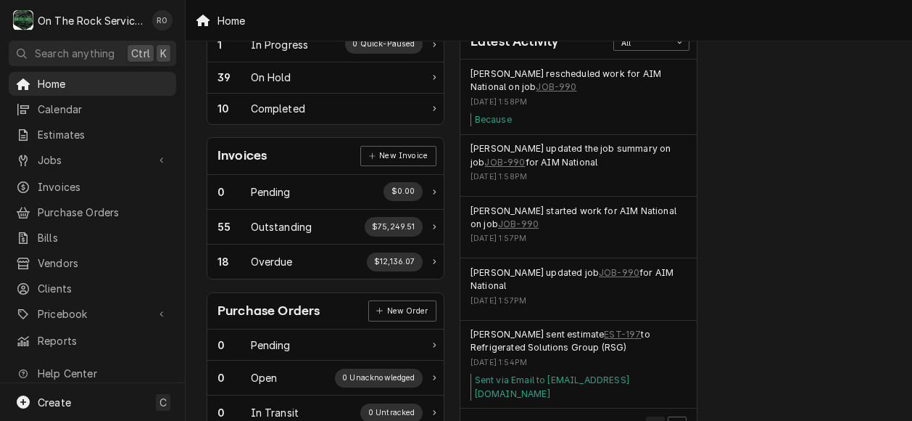
scroll to position [0, 4]
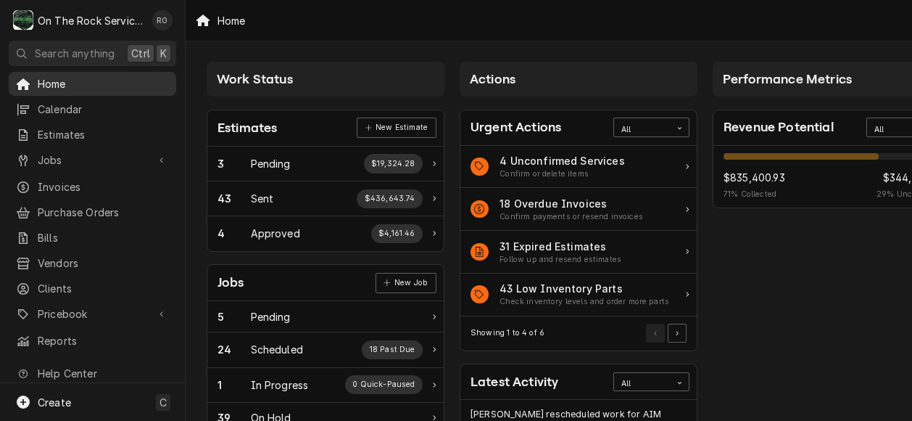
click at [71, 81] on span "Home" at bounding box center [103, 83] width 131 height 15
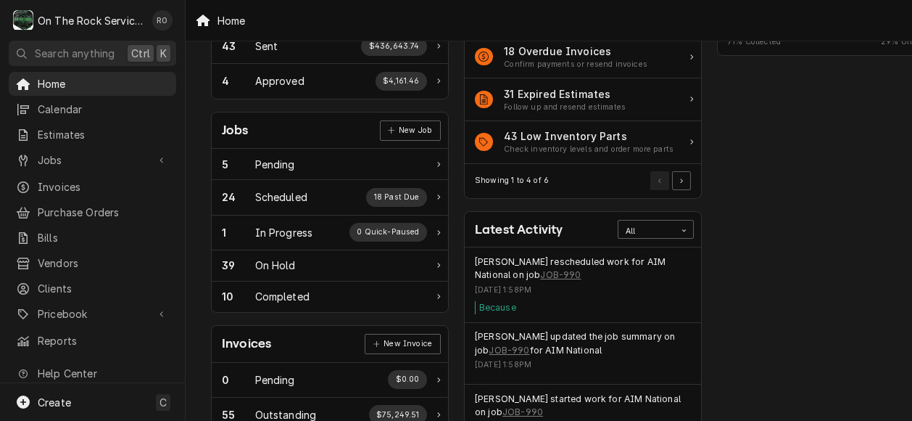
scroll to position [152, 0]
click at [148, 91] on link "Home" at bounding box center [93, 84] width 168 height 24
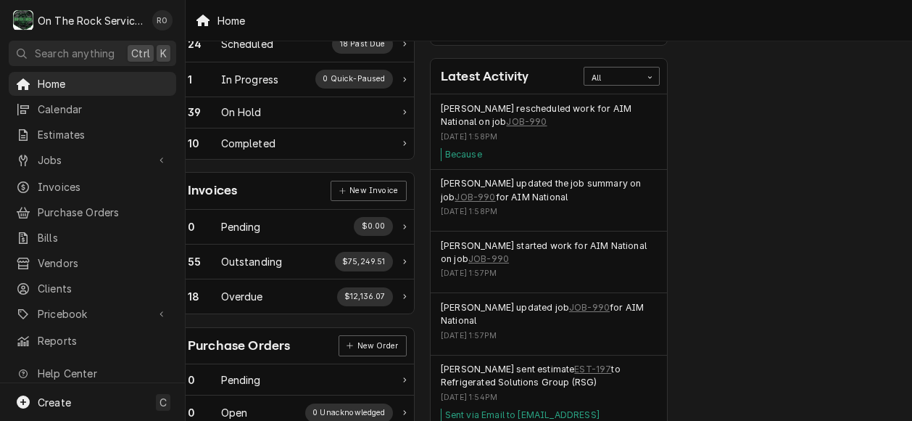
scroll to position [599, 61]
